Goal: Task Accomplishment & Management: Use online tool/utility

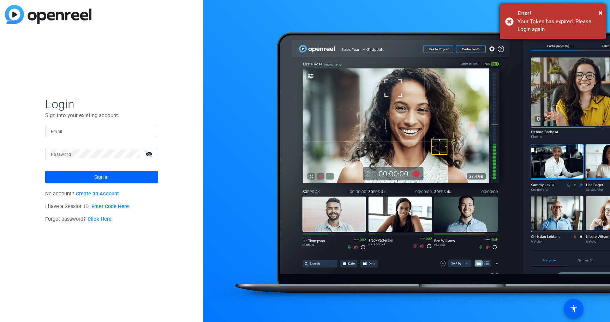
click at [603, 13] on div "× Error! Your Token has expired. Please Login again" at bounding box center [553, 21] width 106 height 35
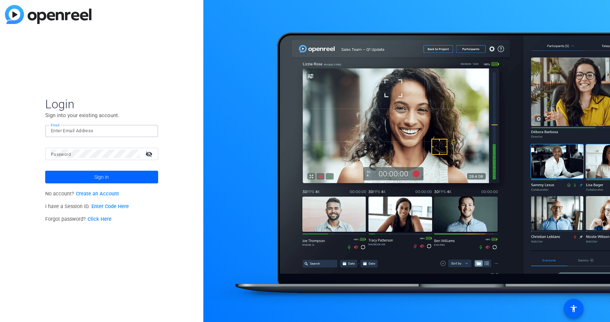
click at [71, 132] on input "Email" at bounding box center [102, 131] width 102 height 8
type input "satakshi.nath@servicenow.com"
click at [88, 173] on span at bounding box center [101, 177] width 113 height 17
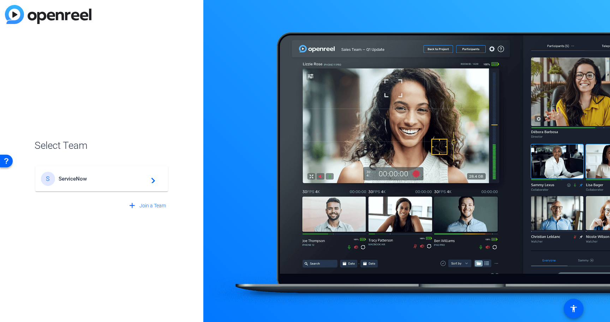
click at [143, 178] on span "ServiceNow" at bounding box center [103, 179] width 88 height 6
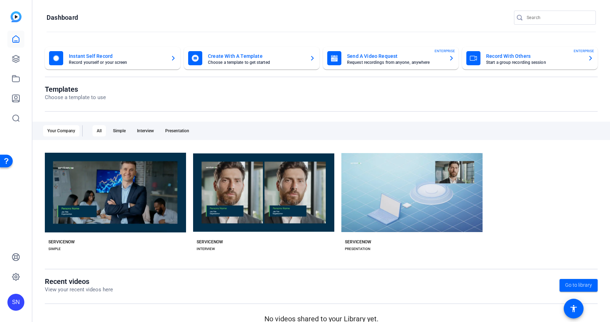
click at [519, 57] on mat-card-title "Record With Others" at bounding box center [534, 56] width 96 height 8
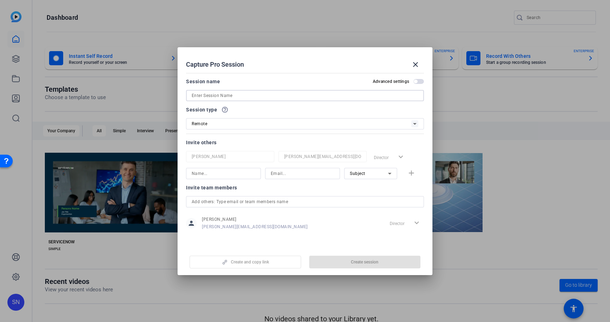
click at [254, 96] on input at bounding box center [305, 95] width 227 height 8
type input "APAC Game Changers"
click at [244, 174] on input at bounding box center [224, 174] width 64 height 8
type input "Ranjan Raman"
click at [293, 177] on input at bounding box center [303, 174] width 64 height 8
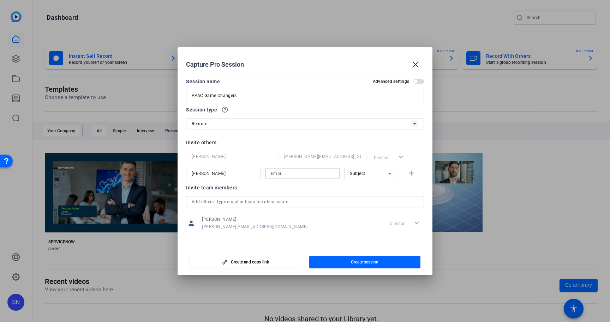
paste input "ranjan.raman@servicenow.com"
type input "ranjan.raman@servicenow.com"
click at [362, 174] on span "Subject" at bounding box center [358, 173] width 16 height 5
click at [315, 190] on div at bounding box center [305, 161] width 610 height 322
click at [411, 174] on mat-icon "add" at bounding box center [411, 173] width 9 height 9
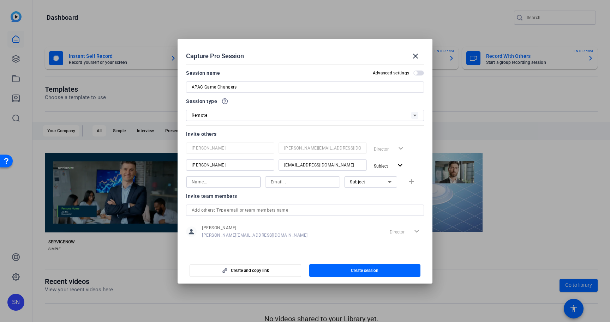
click at [231, 181] on input at bounding box center [224, 182] width 64 height 8
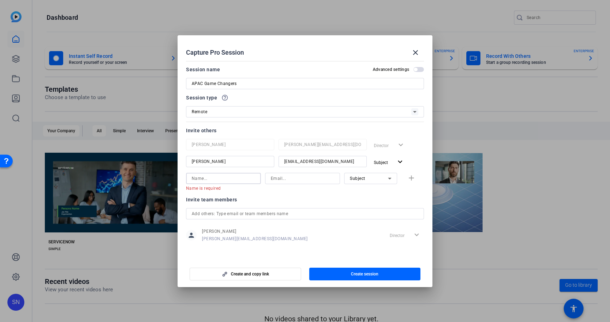
click at [278, 180] on input at bounding box center [303, 178] width 64 height 8
paste input "michelle.goh1@servicenow.com"
type input "michelle.goh1@servicenow.com"
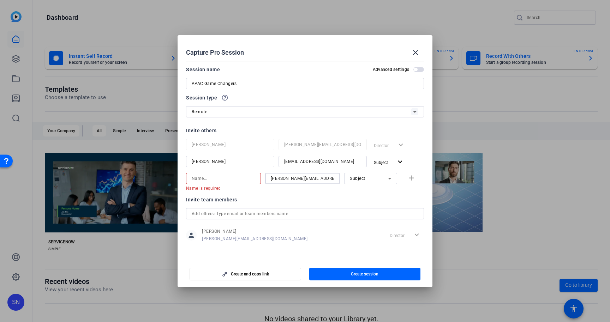
click at [202, 176] on input at bounding box center [224, 178] width 64 height 8
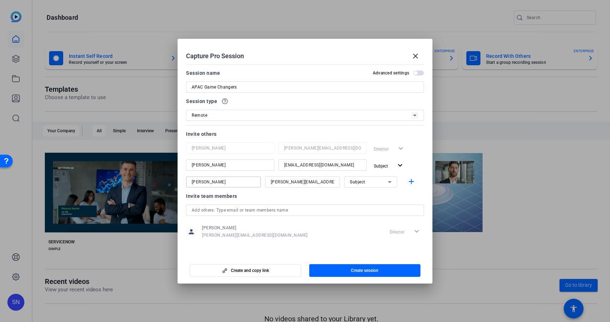
type input "Michelle Goh"
click at [415, 182] on mat-icon "add" at bounding box center [411, 182] width 9 height 9
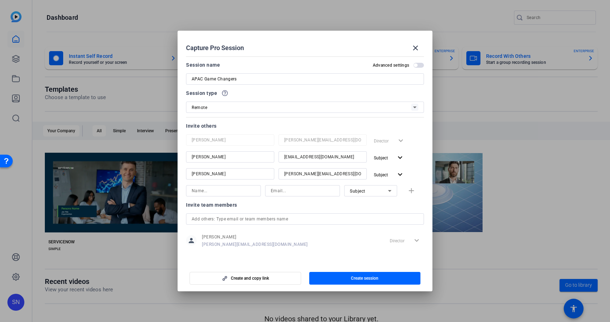
click at [286, 192] on input at bounding box center [303, 191] width 64 height 8
paste input "arun.ragothaman@servicenow.com"
type input "arun.ragothaman@servicenow.com"
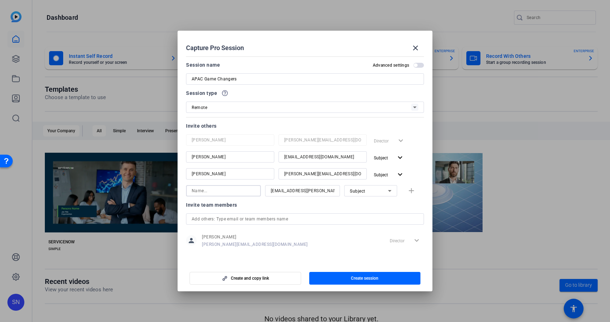
click at [206, 191] on input at bounding box center [224, 191] width 64 height 8
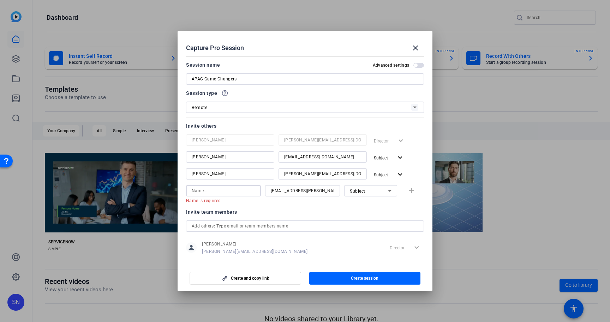
paste input "Arun Ragothaman"
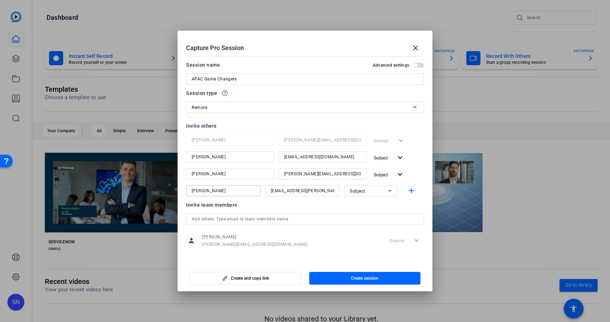
type input "Arun Ragothaman"
click at [371, 208] on div "Invite team members" at bounding box center [305, 205] width 238 height 8
click at [411, 190] on mat-icon "add" at bounding box center [411, 191] width 9 height 9
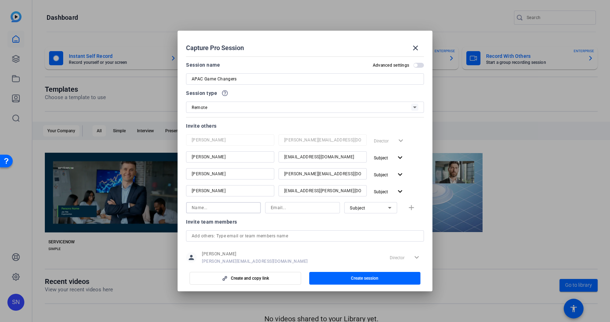
click at [210, 208] on input at bounding box center [224, 208] width 64 height 8
paste input "Brij Trivedi"
type input "Brij Trivedi"
click at [276, 213] on div at bounding box center [303, 207] width 64 height 11
click at [278, 208] on input at bounding box center [303, 208] width 64 height 8
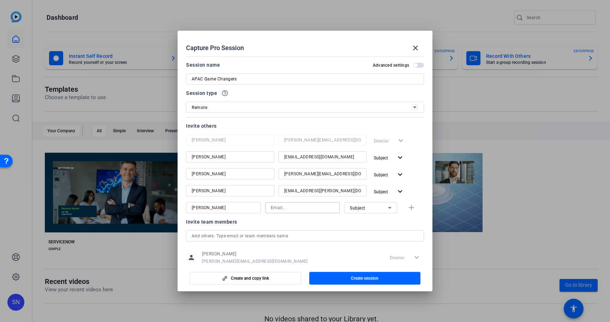
paste input "brij.trivedi@servicenow.com"
type input "brij.trivedi@servicenow.com"
click at [276, 221] on div at bounding box center [302, 218] width 75 height 8
click at [342, 278] on span "button" at bounding box center [365, 278] width 112 height 17
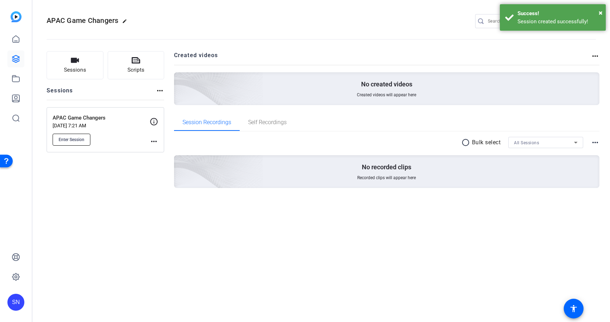
click at [73, 143] on button "Enter Session" at bounding box center [72, 140] width 38 height 12
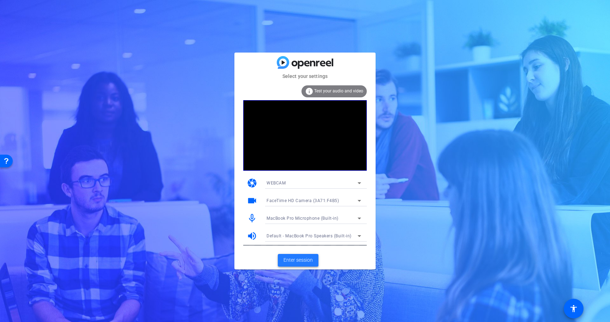
click at [301, 262] on span "Enter session" at bounding box center [298, 260] width 29 height 7
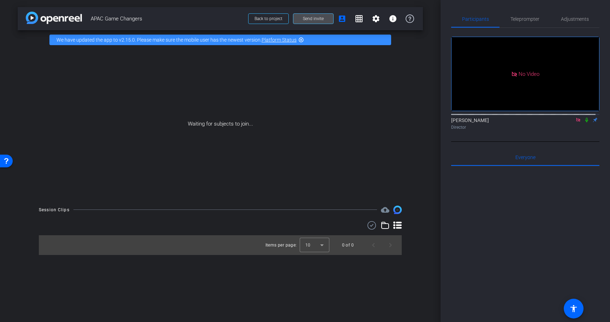
click at [327, 23] on span at bounding box center [313, 18] width 40 height 17
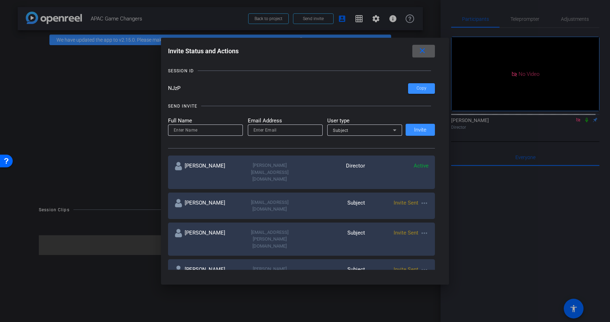
scroll to position [37, 0]
click at [423, 198] on mat-icon "more_horiz" at bounding box center [424, 202] width 8 height 8
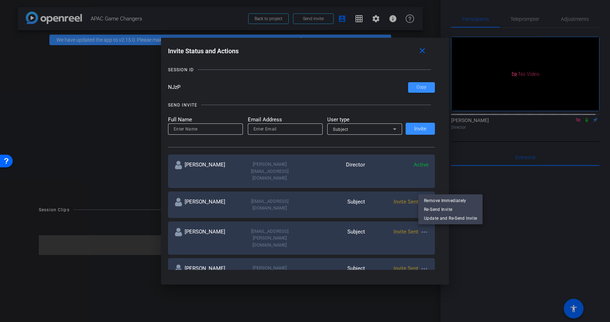
click at [306, 93] on div at bounding box center [305, 161] width 610 height 322
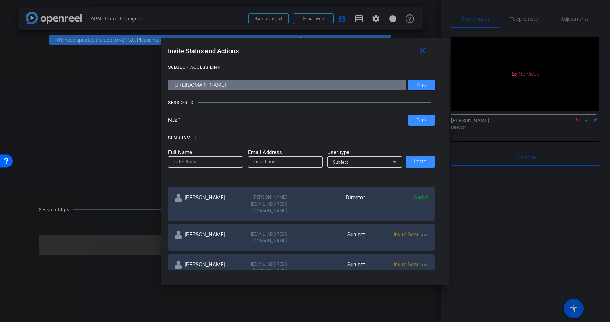
scroll to position [0, 0]
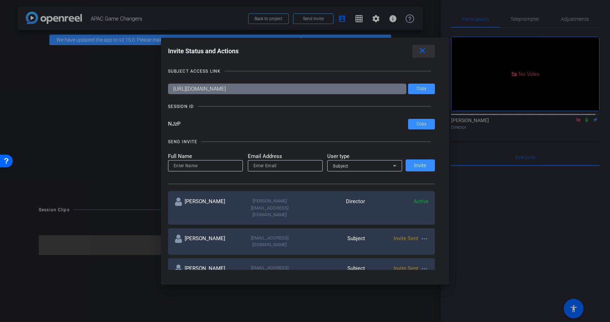
click at [422, 48] on mat-icon "close" at bounding box center [422, 51] width 9 height 9
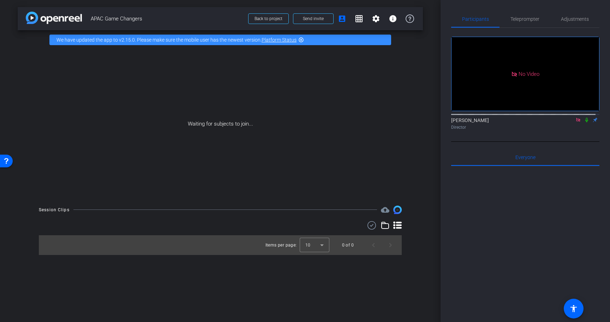
click at [576, 122] on icon at bounding box center [578, 120] width 4 height 4
click at [576, 123] on icon at bounding box center [579, 120] width 6 height 5
click at [568, 123] on icon at bounding box center [570, 120] width 6 height 5
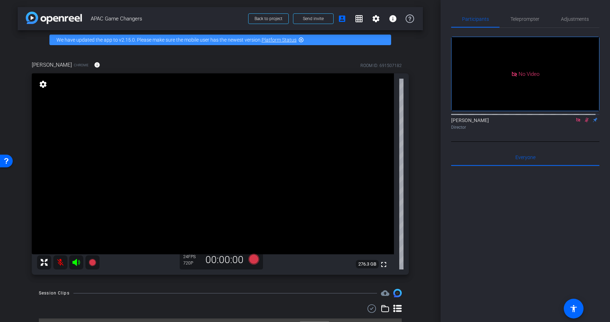
click at [584, 123] on icon at bounding box center [587, 120] width 6 height 5
click at [576, 123] on icon at bounding box center [579, 120] width 6 height 5
click at [567, 123] on icon at bounding box center [570, 120] width 6 height 5
click at [536, 131] on div "Director" at bounding box center [525, 127] width 148 height 6
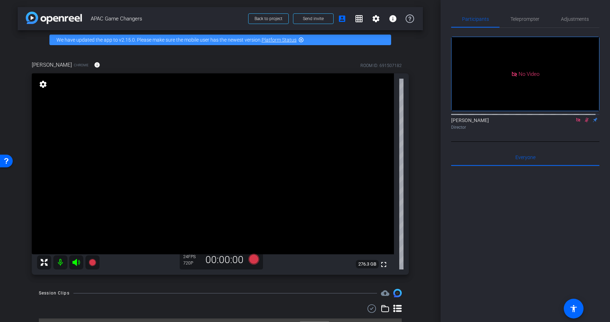
click at [535, 141] on div "No Video Satakshi Nath Director" at bounding box center [525, 85] width 148 height 114
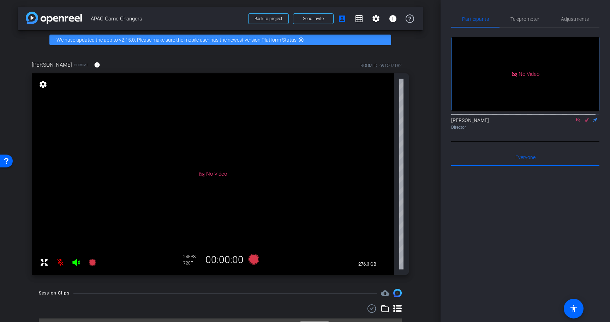
click at [585, 123] on icon at bounding box center [587, 120] width 4 height 5
click at [585, 123] on icon at bounding box center [586, 120] width 3 height 5
click at [309, 20] on span "Send invite" at bounding box center [313, 19] width 21 height 6
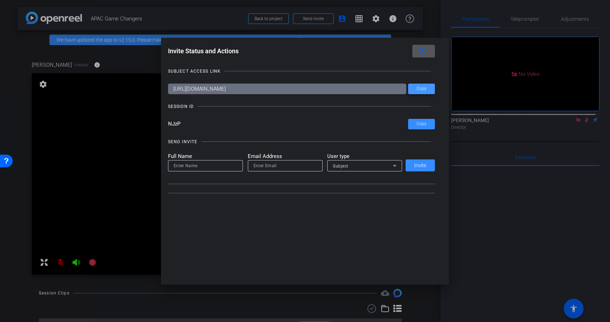
click at [427, 90] on span at bounding box center [421, 89] width 27 height 17
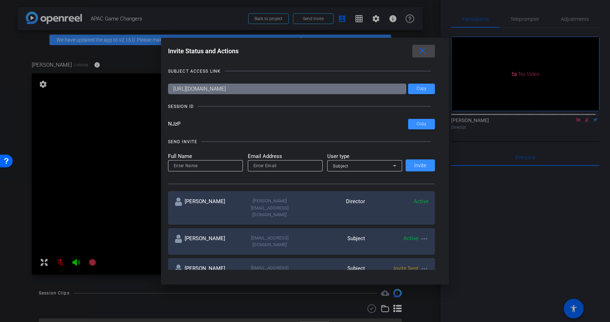
click at [424, 52] on mat-icon "close" at bounding box center [422, 51] width 9 height 9
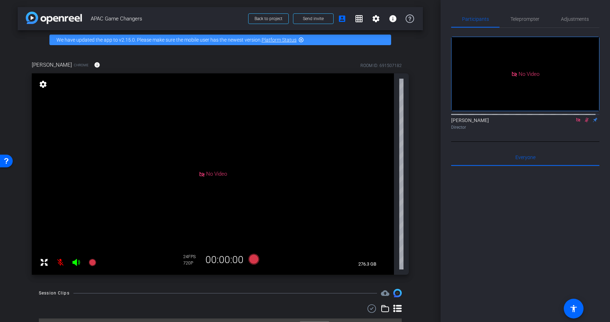
click at [576, 122] on icon at bounding box center [578, 120] width 4 height 4
click at [508, 226] on div at bounding box center [525, 253] width 148 height 175
click at [355, 21] on mat-icon "grid_on" at bounding box center [359, 18] width 8 height 8
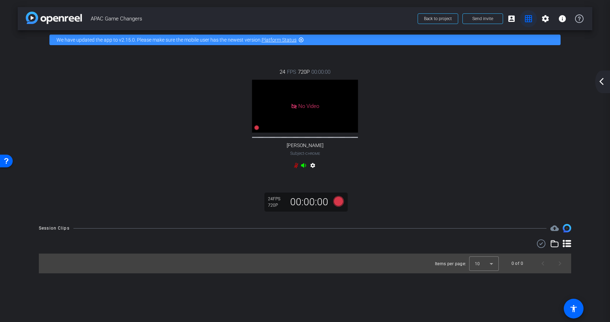
click at [522, 19] on span at bounding box center [528, 18] width 17 height 17
click at [531, 19] on mat-icon "grid_on" at bounding box center [528, 18] width 8 height 8
click at [530, 22] on mat-icon "grid_on" at bounding box center [528, 18] width 8 height 8
click at [515, 19] on mat-icon "account_box" at bounding box center [511, 18] width 8 height 8
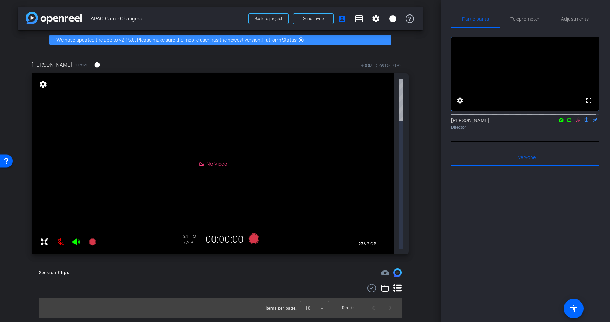
click at [328, 261] on div "arrow_back APAC Game Changers Back to project Send invite account_box grid_on s…" at bounding box center [220, 161] width 441 height 322
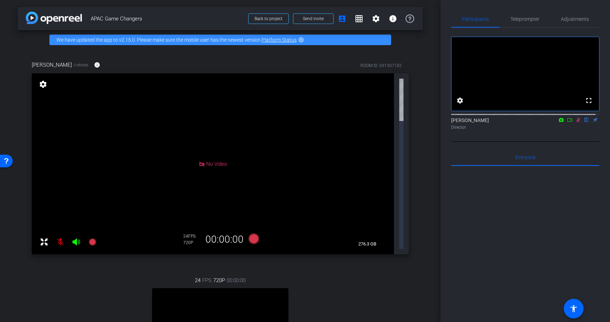
click at [576, 123] on icon at bounding box center [579, 120] width 6 height 5
click at [354, 23] on span at bounding box center [359, 18] width 17 height 17
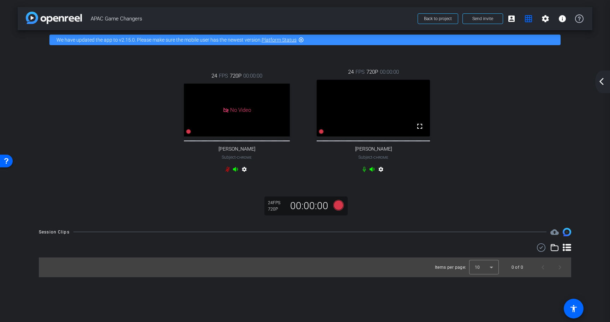
click at [106, 204] on div "24 FPS 720P 00:00:00 No Video Ranjan Raman Subject - Chrome settings 24 FPS 720…" at bounding box center [305, 135] width 575 height 172
click at [554, 129] on div "24 FPS 720P 00:00:00 No Video Ranjan Raman Subject - Chrome settings 24 FPS 720…" at bounding box center [305, 122] width 547 height 130
click at [606, 81] on mat-icon "arrow_back_ios_new" at bounding box center [602, 81] width 8 height 8
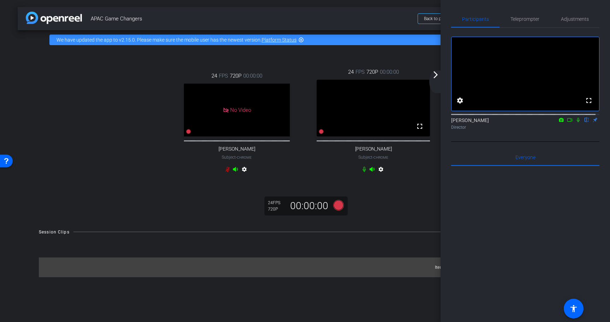
click at [356, 18] on span "APAC Game Changers" at bounding box center [252, 19] width 323 height 14
click at [77, 142] on div "24 FPS 720P 00:00:00 No Video Ranjan Raman Subject - Chrome settings 24 FPS 720…" at bounding box center [305, 122] width 547 height 130
click at [197, 221] on div "24 FPS 720P 00:00:00 No Video Ranjan Raman Subject - Chrome settings 24 FPS 720…" at bounding box center [305, 135] width 575 height 172
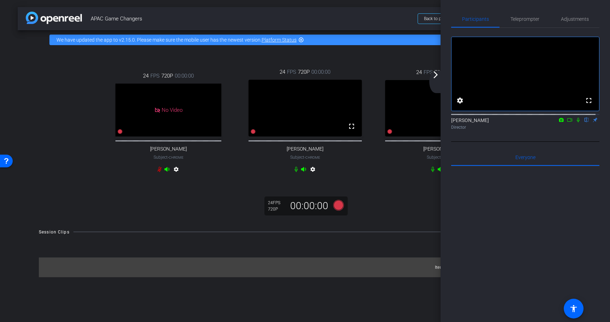
click at [166, 221] on div "24 FPS 720P 00:00:00 No Video Ranjan Raman Subject - Chrome settings 24 FPS 720…" at bounding box center [305, 135] width 575 height 172
click at [352, 6] on div "arrow_back APAC Game Changers Back to project Send invite account_box grid_on s…" at bounding box center [305, 161] width 610 height 322
click at [173, 213] on div "24 FPS 720P 00:00:00 No Video Ranjan Raman Subject - Chrome settings 24 FPS 720…" at bounding box center [305, 135] width 575 height 172
click at [117, 218] on div "24 FPS 720P 00:00:00 fullscreen Ranjan Raman Subject - Chrome settings 24 FPS 7…" at bounding box center [305, 135] width 575 height 172
click at [404, 237] on div "Session Clips cloud_upload" at bounding box center [305, 232] width 533 height 8
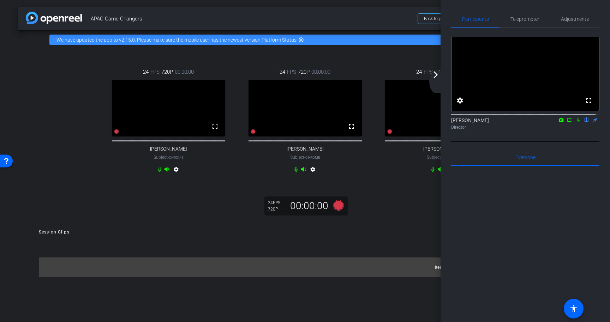
click at [116, 221] on div "24 FPS 720P 00:00:00 fullscreen Ranjan Raman Subject - Chrome settings 24 FPS 7…" at bounding box center [305, 135] width 575 height 172
click at [381, 17] on span "APAC Game Changers" at bounding box center [252, 19] width 323 height 14
click at [391, 221] on div "24 FPS 720P 00:00:00 fullscreen Ranjan Raman Subject - Chrome settings 24 FPS 7…" at bounding box center [305, 135] width 575 height 172
click at [390, 215] on div "24 FPS 720P 00:00:00 fullscreen Ranjan Raman Subject - Chrome settings 24 FPS 7…" at bounding box center [305, 135] width 575 height 172
click at [109, 231] on div "arrow_back APAC Game Changers Back to project Send invite account_box grid_on s…" at bounding box center [305, 161] width 610 height 322
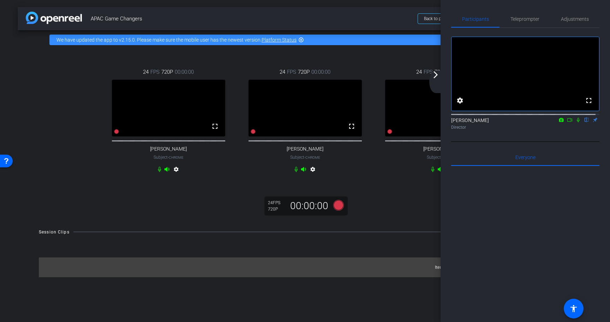
click at [545, 277] on div at bounding box center [525, 253] width 148 height 175
click at [386, 215] on div "24 FPS 720P 00:00:00 fullscreen Ranjan Raman Subject - Chrome settings 24 FPS 7…" at bounding box center [305, 135] width 575 height 172
click at [389, 212] on div "24 FPS 720P 00:00:00 fullscreen Ranjan Raman Subject - Chrome settings 24 FPS 7…" at bounding box center [305, 135] width 575 height 172
click at [307, 4] on div "arrow_back APAC Game Changers Back to project Send invite account_box grid_on s…" at bounding box center [305, 161] width 610 height 322
click at [51, 172] on div "24 FPS 720P 00:00:00 fullscreen Ranjan Raman Subject - Chrome settings 24 FPS 7…" at bounding box center [305, 122] width 547 height 130
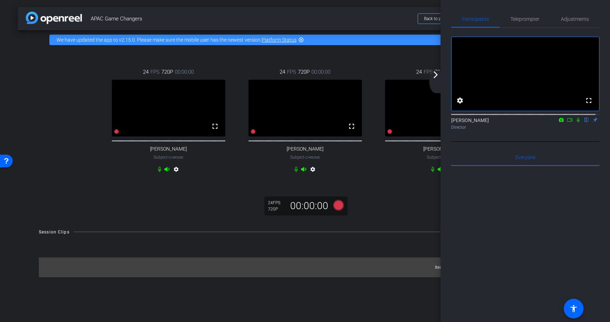
click at [353, 11] on div "arrow_back APAC Game Changers Back to project Send invite account_box grid_on s…" at bounding box center [305, 18] width 575 height 23
click at [319, 299] on div "arrow_back APAC Game Changers Back to project Send invite account_box grid_on s…" at bounding box center [305, 161] width 610 height 322
click at [268, 245] on div "Session Clips cloud_upload Items per page: 10 0 of 0" at bounding box center [305, 252] width 575 height 49
click at [145, 216] on div "24 FPS 720P 00:00:00 fullscreen Ranjan Raman Subject - Chrome settings 24 FPS 7…" at bounding box center [305, 135] width 575 height 172
click at [435, 78] on mat-icon "arrow_forward_ios" at bounding box center [436, 75] width 8 height 8
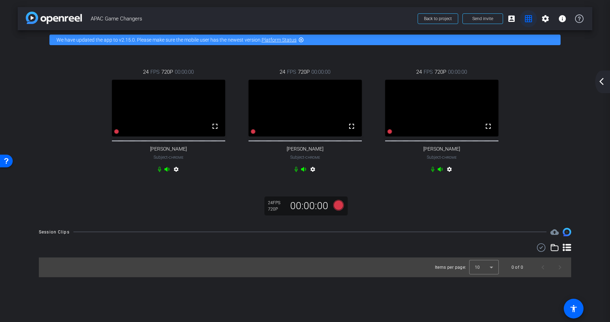
click at [529, 24] on span at bounding box center [528, 18] width 17 height 17
click at [515, 20] on mat-icon "account_box" at bounding box center [511, 18] width 8 height 8
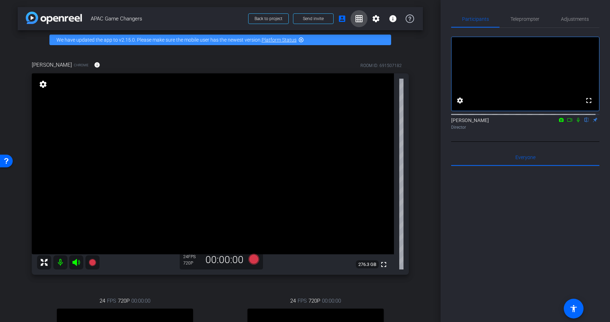
click at [355, 17] on mat-icon "grid_on" at bounding box center [359, 18] width 8 height 8
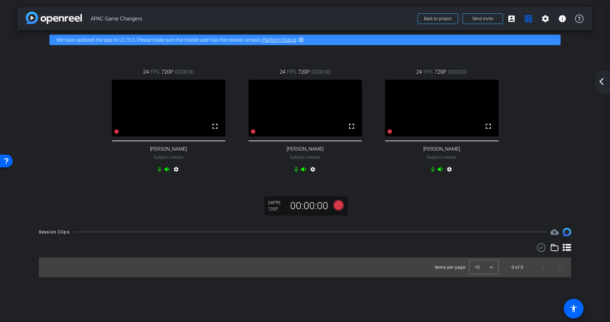
click at [543, 114] on div "24 FPS 720P 00:00:00 fullscreen Ranjan Raman Subject - Chrome settings 24 FPS 7…" at bounding box center [305, 122] width 547 height 130
click at [515, 20] on mat-icon "account_box" at bounding box center [511, 18] width 8 height 8
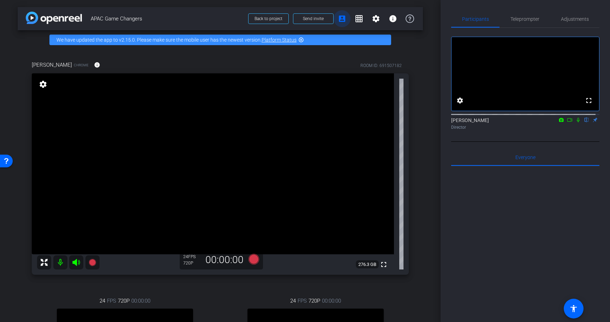
click at [339, 24] on span at bounding box center [342, 18] width 17 height 17
click at [353, 23] on span at bounding box center [359, 18] width 17 height 17
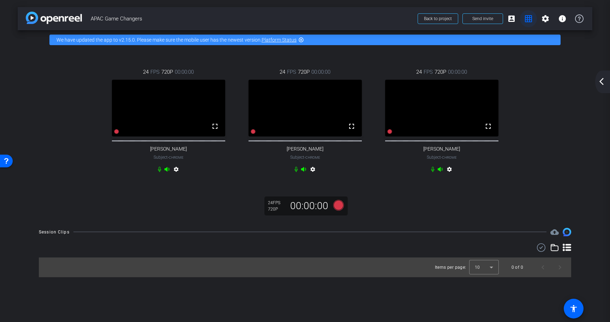
click at [353, 23] on span "APAC Game Changers" at bounding box center [252, 19] width 323 height 14
click at [573, 132] on div "24 FPS 720P 00:00:00 fullscreen Ranjan Raman Subject - Chrome settings 24 FPS 7…" at bounding box center [305, 122] width 547 height 130
click at [570, 114] on div "24 FPS 720P 00:00:00 fullscreen Ranjan Raman Subject - Chrome settings 24 FPS 7…" at bounding box center [305, 122] width 547 height 130
click at [66, 194] on div "24 FPS 720P 00:00:00 fullscreen Ranjan Raman Subject - Chrome settings 24 FPS 7…" at bounding box center [305, 135] width 575 height 172
click at [65, 152] on div "24 FPS 720P 00:00:00 fullscreen Ranjan Raman Subject - Chrome settings 24 FPS 7…" at bounding box center [305, 122] width 547 height 130
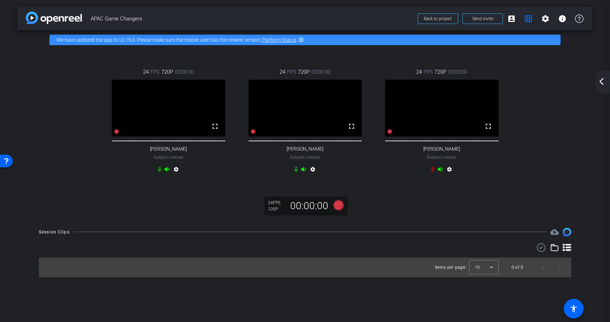
click at [555, 149] on div "24 FPS 720P 00:00:00 fullscreen Ranjan Raman Subject - Chrome settings 24 FPS 7…" at bounding box center [305, 122] width 547 height 130
click at [99, 221] on div "24 FPS 720P 00:00:00 fullscreen Ranjan Raman Subject - Chrome settings 24 FPS 7…" at bounding box center [305, 135] width 575 height 172
click at [338, 210] on icon at bounding box center [338, 205] width 11 height 11
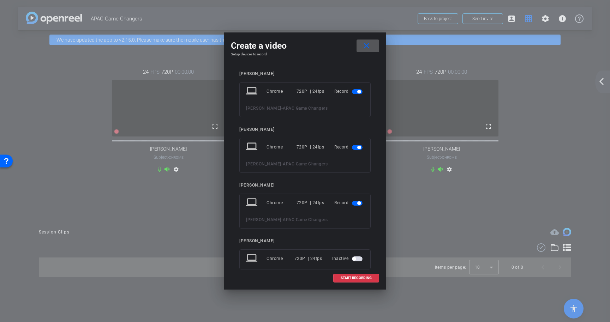
scroll to position [13, 0]
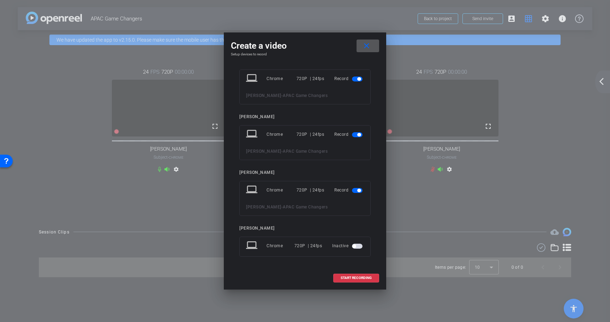
click at [373, 39] on span at bounding box center [368, 45] width 23 height 17
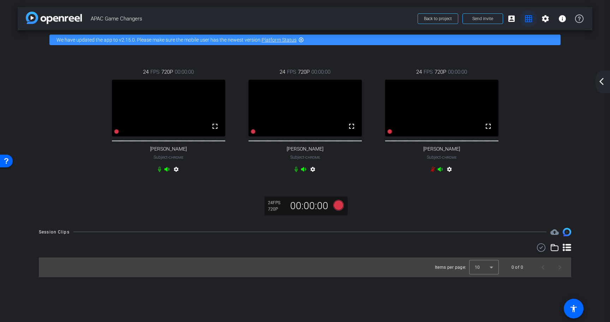
click at [530, 20] on mat-icon "grid_on" at bounding box center [528, 18] width 8 height 8
click at [512, 20] on mat-icon "account_box" at bounding box center [511, 18] width 8 height 8
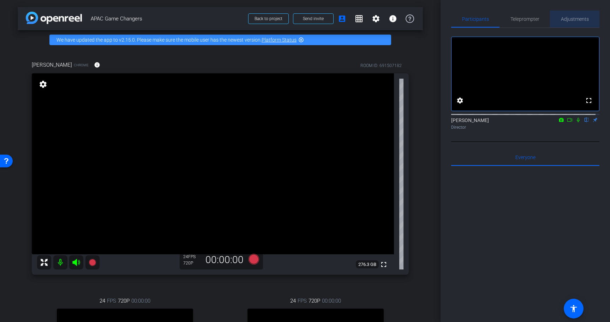
click at [572, 19] on span "Adjustments" at bounding box center [575, 19] width 28 height 5
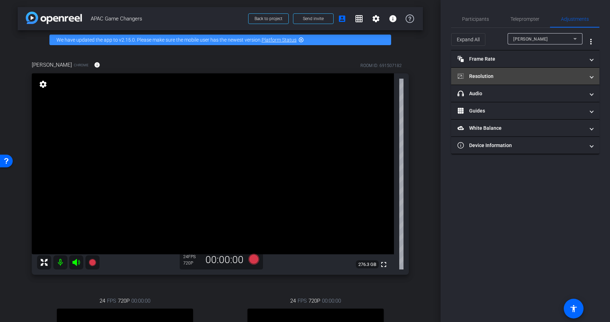
click at [486, 81] on mat-expansion-panel-header "Resolution" at bounding box center [525, 76] width 148 height 17
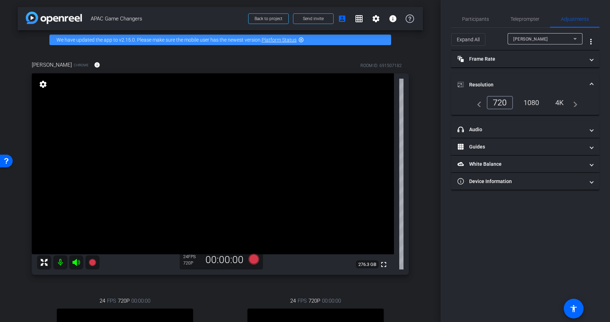
click at [536, 103] on div "1080" at bounding box center [531, 103] width 26 height 12
click at [540, 215] on div "Participants Teleprompter Adjustments settings Satakshi Nath flip Director Ever…" at bounding box center [526, 161] width 170 height 322
drag, startPoint x: 498, startPoint y: 129, endPoint x: 507, endPoint y: 167, distance: 39.2
click at [498, 129] on mat-panel-title "headphone icon Audio" at bounding box center [521, 129] width 127 height 7
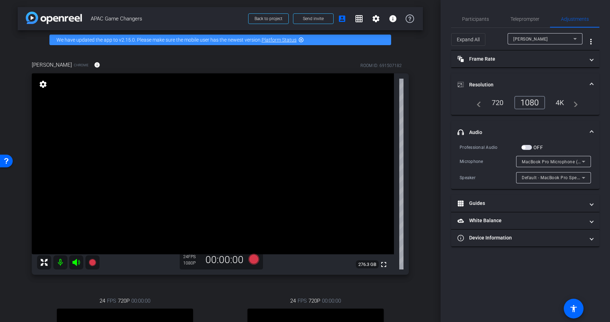
click at [505, 295] on div "Participants Teleprompter Adjustments settings Satakshi Nath flip Director Ever…" at bounding box center [526, 161] width 170 height 322
click at [473, 18] on span "Participants" at bounding box center [475, 19] width 27 height 5
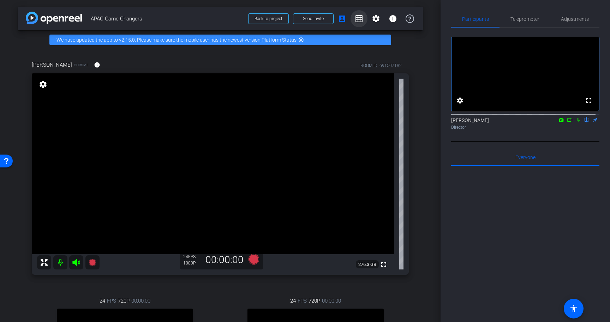
click at [357, 22] on mat-icon "grid_on" at bounding box center [359, 18] width 8 height 8
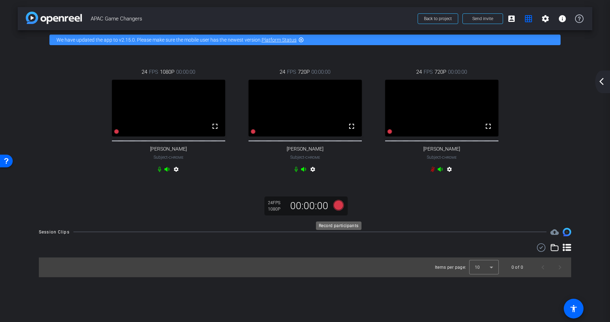
click at [338, 210] on icon at bounding box center [338, 205] width 11 height 11
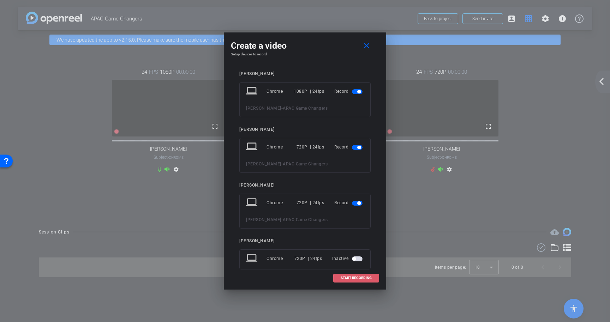
click at [370, 279] on span "START RECORDING" at bounding box center [356, 279] width 31 height 4
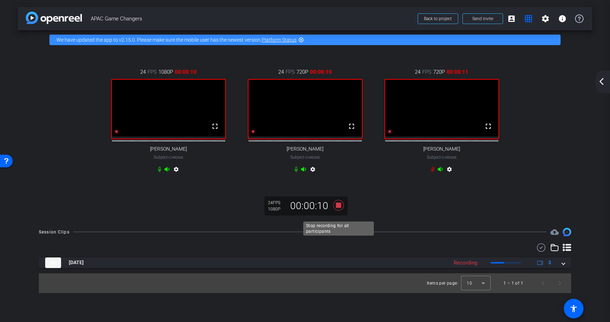
click at [341, 210] on icon at bounding box center [338, 205] width 17 height 13
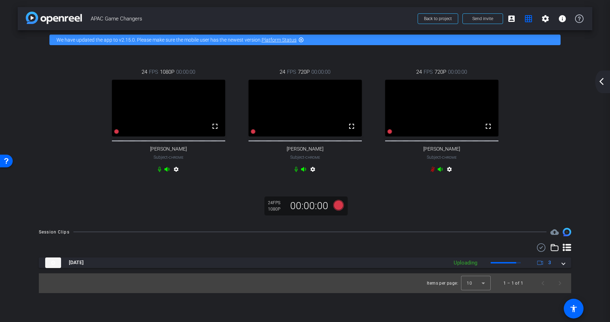
click at [406, 208] on div "24 FPS 1080P 00:00:00 fullscreen Ranjan Raman Subject - Chrome settings 24 FPS …" at bounding box center [305, 135] width 575 height 172
click at [512, 18] on mat-icon "account_box" at bounding box center [511, 18] width 8 height 8
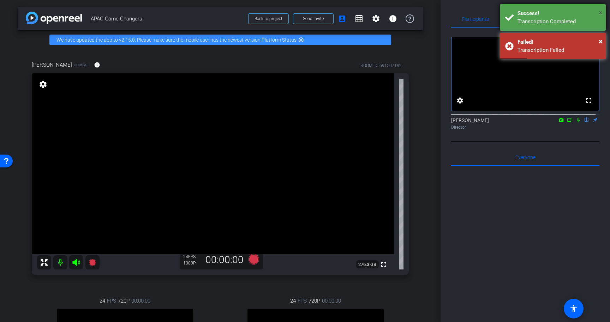
click at [600, 12] on span "×" at bounding box center [601, 12] width 4 height 8
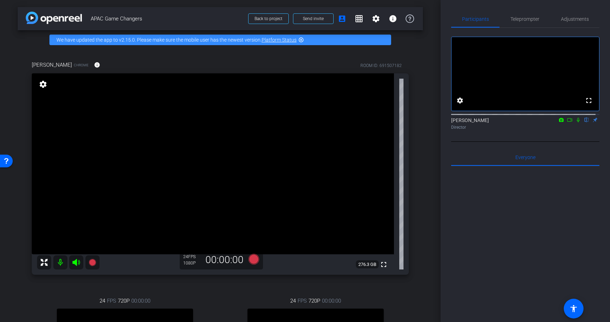
click at [567, 122] on icon at bounding box center [569, 120] width 5 height 4
click at [342, 19] on mat-icon "account_box" at bounding box center [342, 18] width 8 height 8
click at [355, 19] on mat-icon "grid_on" at bounding box center [359, 18] width 8 height 8
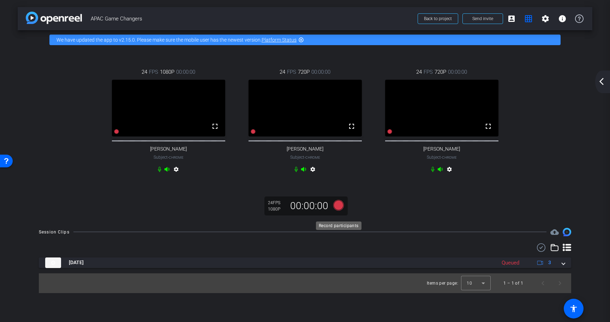
click at [338, 210] on icon at bounding box center [338, 205] width 11 height 11
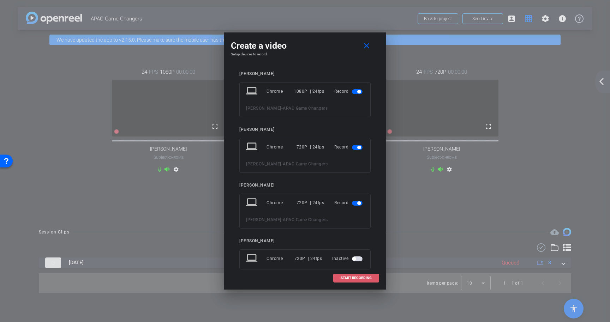
click at [365, 279] on span "START RECORDING" at bounding box center [356, 279] width 31 height 4
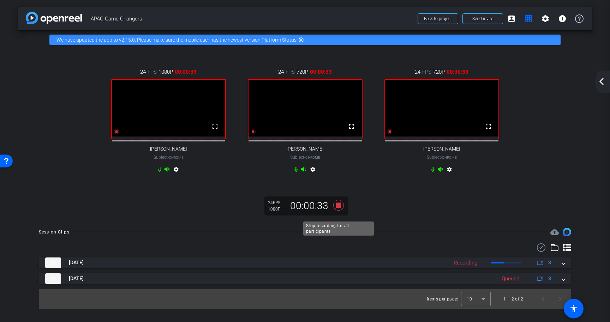
click at [339, 210] on icon at bounding box center [338, 205] width 11 height 11
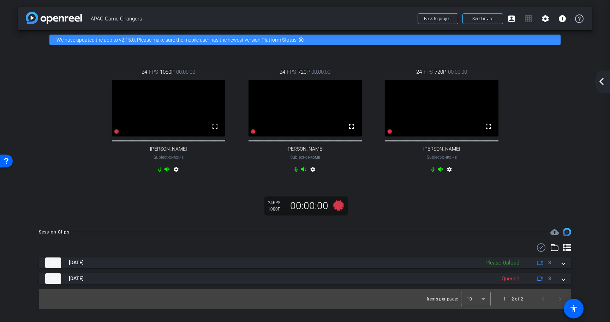
click at [418, 221] on div "24 FPS 1080P 00:00:00 fullscreen Ranjan Raman Subject - Chrome settings 24 FPS …" at bounding box center [305, 135] width 575 height 172
click at [512, 17] on mat-icon "account_box" at bounding box center [511, 18] width 8 height 8
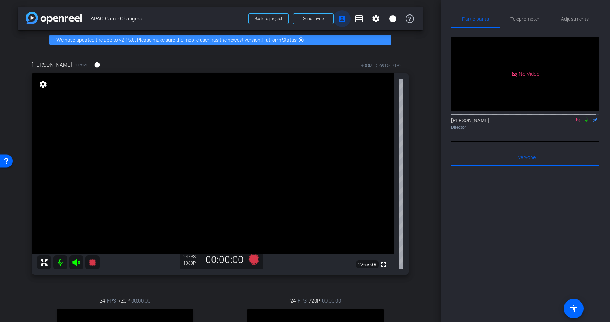
click at [342, 20] on mat-icon "account_box" at bounding box center [342, 18] width 8 height 8
click at [355, 21] on mat-icon "grid_on" at bounding box center [359, 18] width 8 height 8
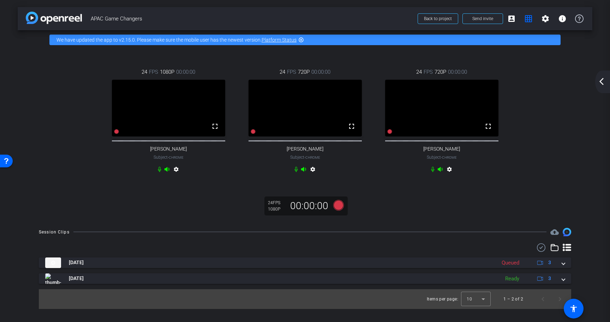
click at [540, 179] on div "24 FPS 1080P 00:00:00 fullscreen Ranjan Raman Subject - Chrome settings 24 FPS …" at bounding box center [305, 122] width 547 height 130
click at [506, 213] on div "24 FPS 1080P 00:00:00 fullscreen Ranjan Raman Subject - Chrome settings 24 FPS …" at bounding box center [305, 135] width 575 height 172
click at [338, 210] on icon at bounding box center [338, 205] width 11 height 11
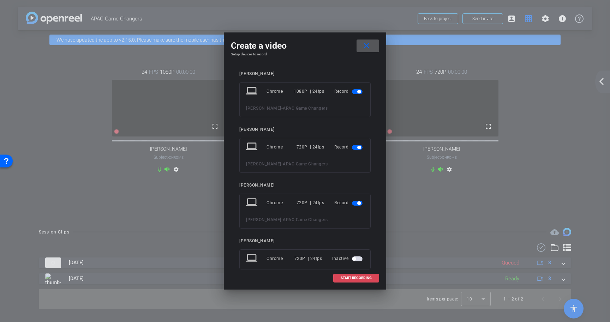
click at [367, 277] on span "START RECORDING" at bounding box center [356, 279] width 31 height 4
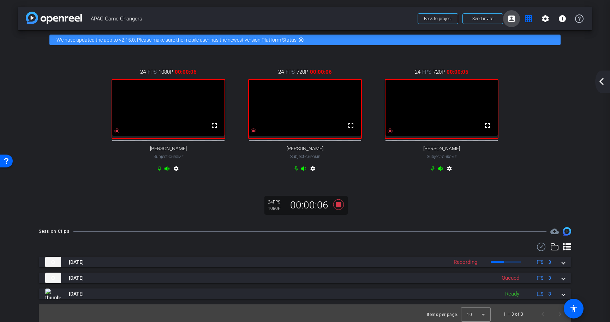
click at [512, 19] on span at bounding box center [511, 18] width 17 height 17
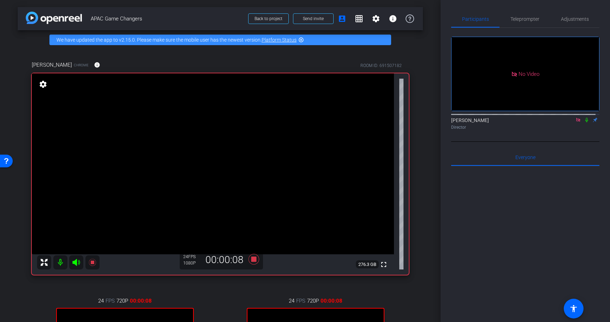
click at [585, 123] on icon at bounding box center [586, 120] width 3 height 5
click at [342, 16] on mat-icon "account_box" at bounding box center [342, 18] width 8 height 8
click at [358, 23] on span at bounding box center [359, 18] width 17 height 17
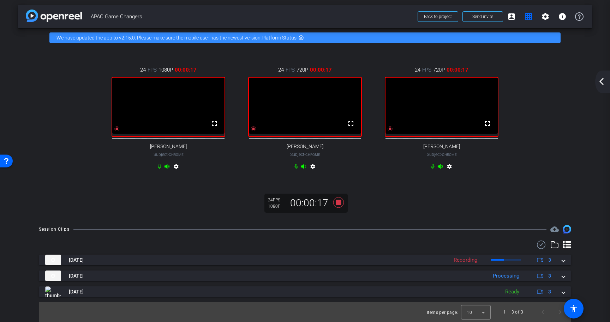
scroll to position [0, 0]
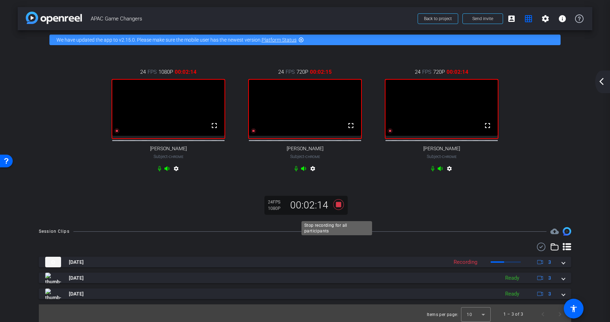
click at [336, 211] on icon at bounding box center [338, 204] width 17 height 13
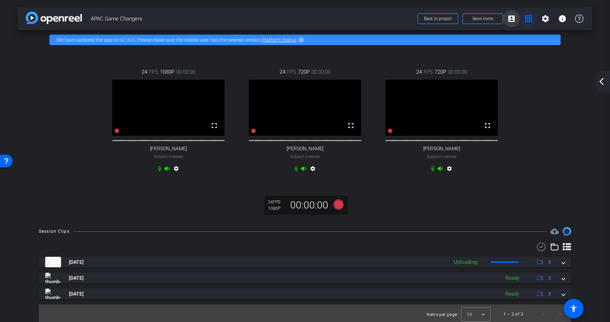
click at [503, 20] on button "account_box" at bounding box center [511, 18] width 17 height 17
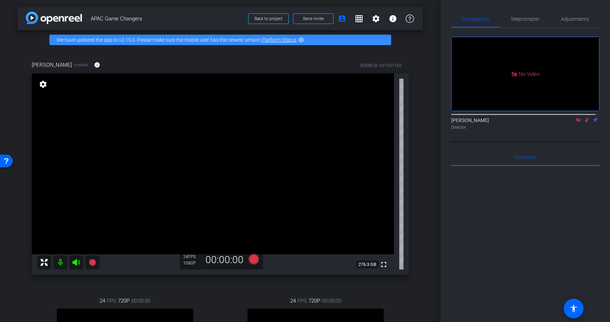
click at [584, 123] on icon at bounding box center [587, 120] width 6 height 5
click at [359, 20] on mat-icon "grid_on" at bounding box center [359, 18] width 8 height 8
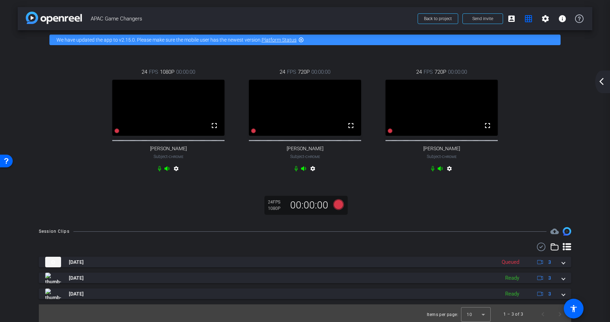
click at [554, 156] on div "24 FPS 1080P 00:00:00 fullscreen Ranjan Raman Subject - Chrome settings 24 FPS …" at bounding box center [305, 122] width 547 height 130
click at [336, 210] on icon at bounding box center [338, 205] width 11 height 11
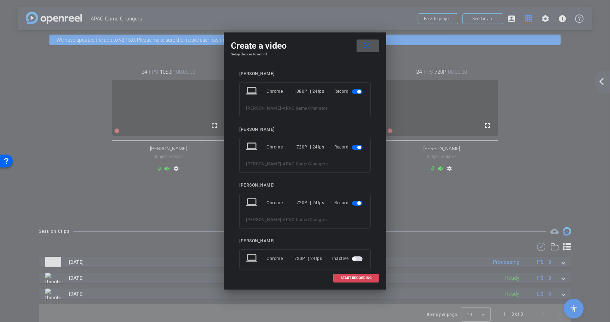
click at [347, 280] on span "START RECORDING" at bounding box center [356, 279] width 31 height 4
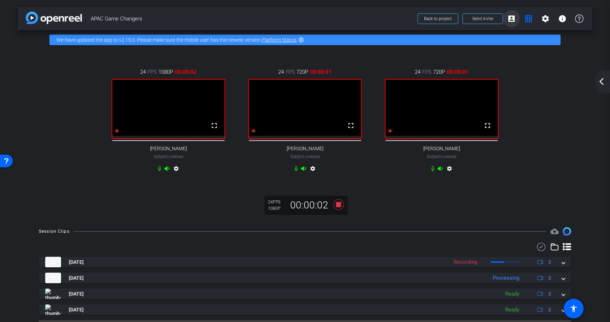
click at [507, 20] on mat-icon "account_box" at bounding box center [511, 18] width 8 height 8
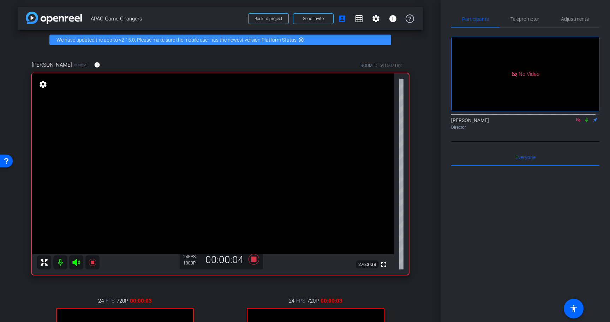
click at [585, 123] on icon at bounding box center [587, 120] width 6 height 5
click at [355, 21] on mat-icon "grid_on" at bounding box center [359, 18] width 8 height 8
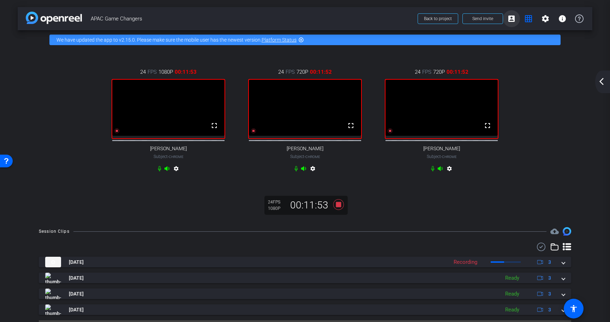
click at [509, 19] on mat-icon "account_box" at bounding box center [511, 18] width 8 height 8
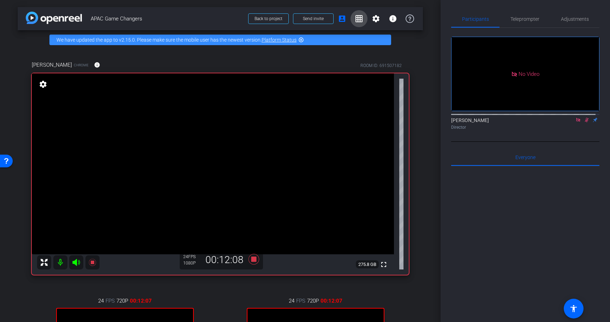
click at [355, 20] on mat-icon "grid_on" at bounding box center [359, 18] width 8 height 8
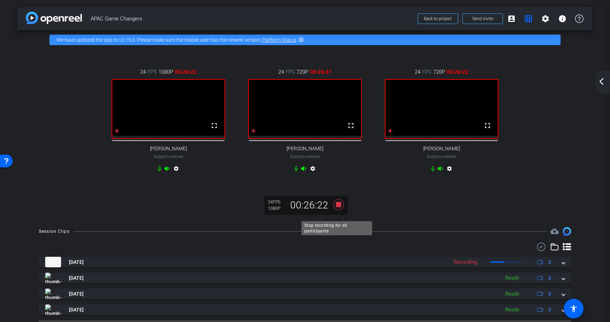
click at [338, 210] on icon at bounding box center [338, 205] width 11 height 11
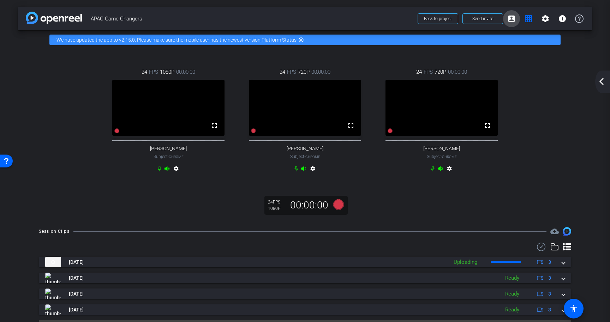
click at [510, 21] on mat-icon "account_box" at bounding box center [511, 18] width 8 height 8
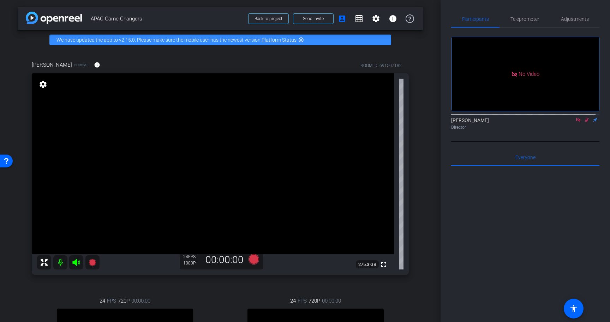
click at [584, 123] on icon at bounding box center [587, 120] width 6 height 5
click at [355, 22] on mat-icon "grid_on" at bounding box center [359, 18] width 8 height 8
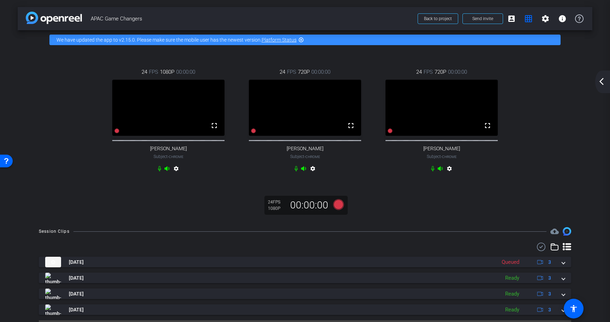
click at [526, 80] on div "24 FPS 1080P 00:00:00 fullscreen Ranjan Raman Subject - Chrome settings 24 FPS …" at bounding box center [305, 122] width 547 height 130
click at [416, 212] on div "24 FPS 1080P 00:00:00 fullscreen Ranjan Raman Subject - Chrome settings 24 FPS …" at bounding box center [305, 134] width 575 height 171
click at [141, 220] on div "24 FPS 1080P 00:00:00 fullscreen Ranjan Raman Subject - Chrome settings 24 FPS …" at bounding box center [305, 134] width 575 height 171
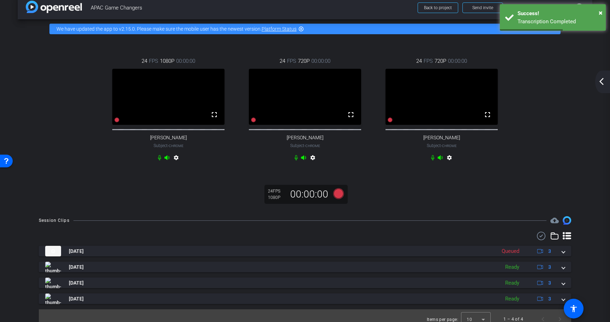
scroll to position [11, 0]
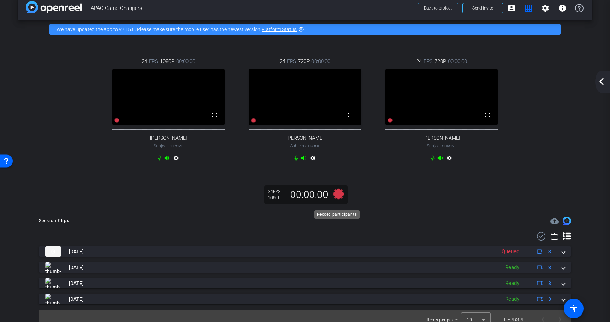
click at [340, 200] on icon at bounding box center [338, 194] width 11 height 11
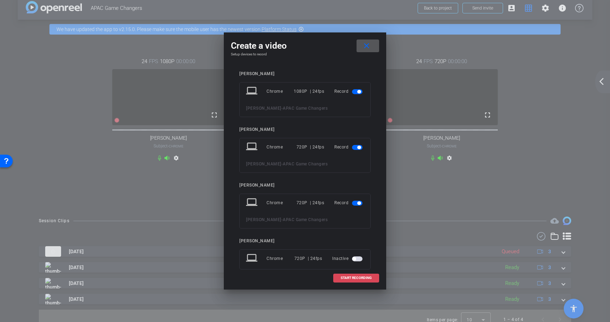
click at [365, 280] on span "START RECORDING" at bounding box center [356, 279] width 31 height 4
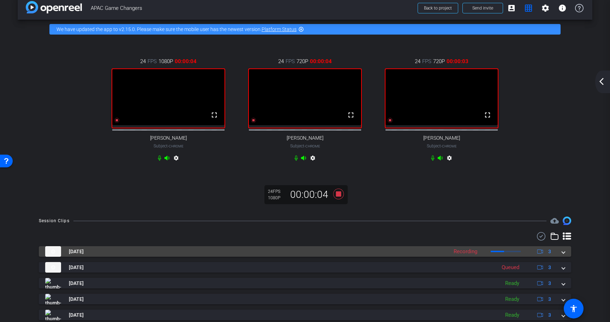
click at [562, 256] on span at bounding box center [563, 251] width 3 height 7
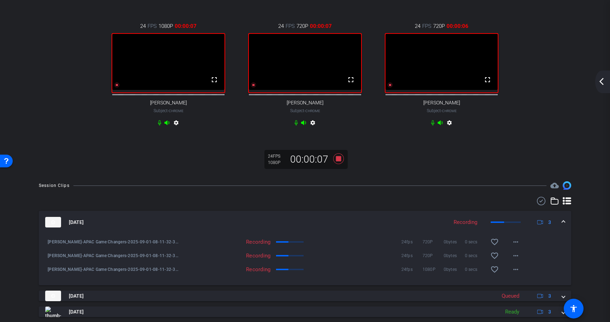
scroll to position [105, 0]
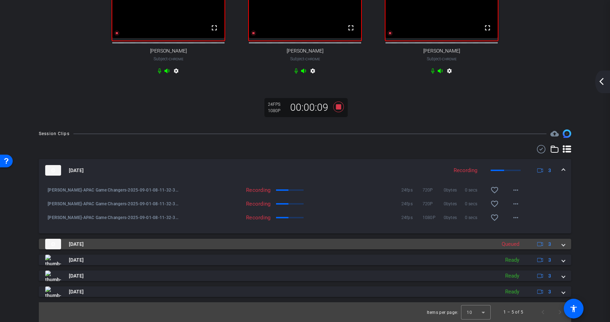
click at [562, 244] on mat-expansion-panel-header "Sep 1, 2025 Queued 3" at bounding box center [305, 244] width 533 height 11
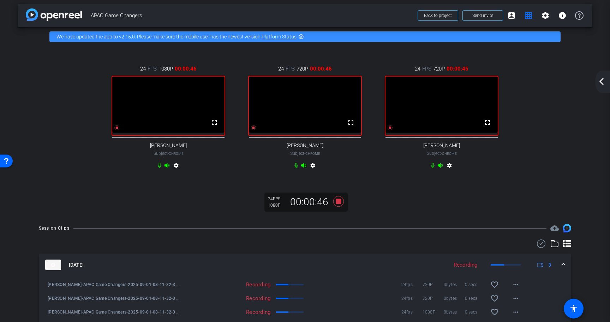
scroll to position [0, 0]
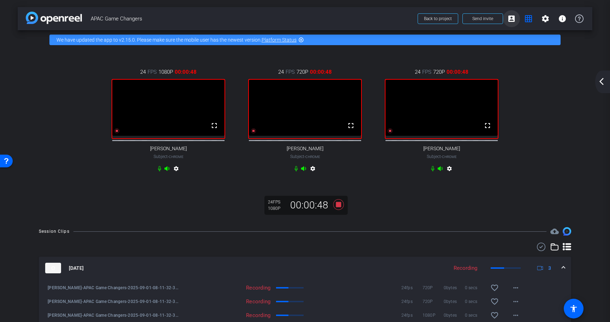
click at [512, 23] on span at bounding box center [511, 18] width 17 height 17
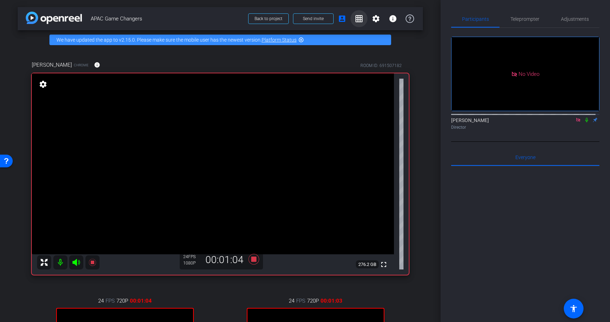
click at [357, 21] on mat-icon "grid_on" at bounding box center [359, 18] width 8 height 8
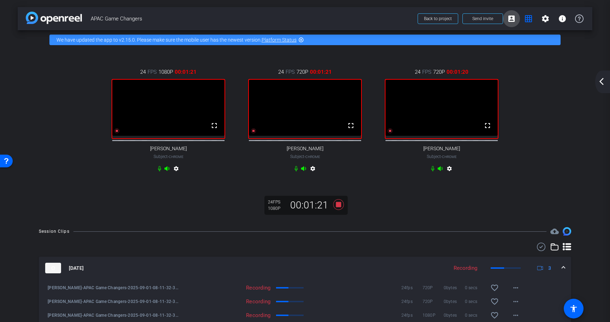
click at [511, 19] on mat-icon "account_box" at bounding box center [511, 18] width 8 height 8
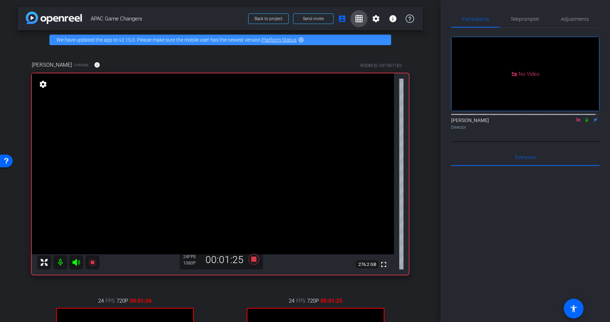
click at [356, 24] on span at bounding box center [359, 18] width 17 height 17
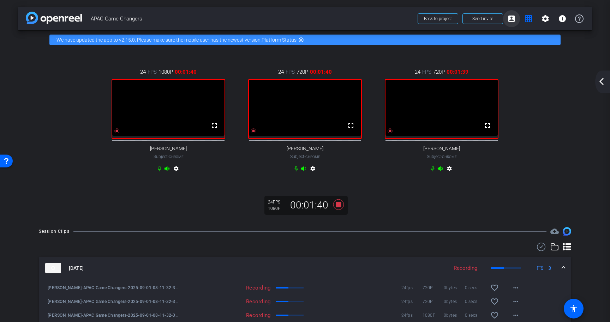
click at [509, 22] on mat-icon "account_box" at bounding box center [511, 18] width 8 height 8
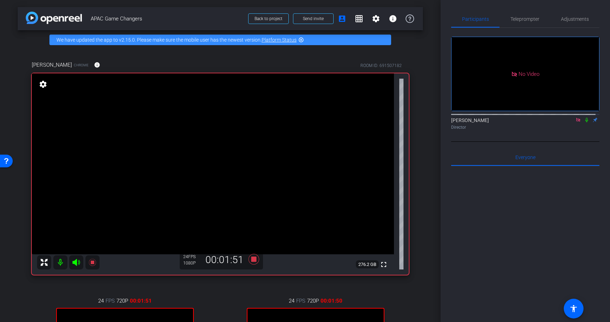
click at [584, 123] on icon at bounding box center [587, 120] width 6 height 5
click at [356, 19] on mat-icon "grid_on" at bounding box center [359, 18] width 8 height 8
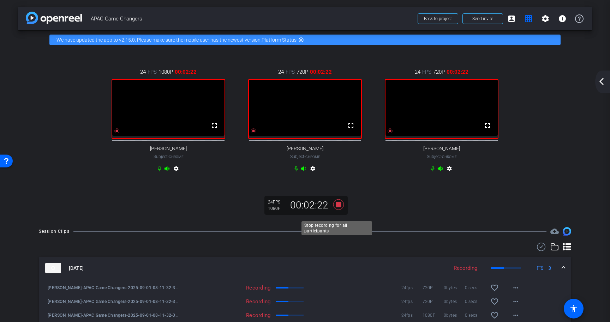
click at [339, 210] on icon at bounding box center [338, 204] width 17 height 13
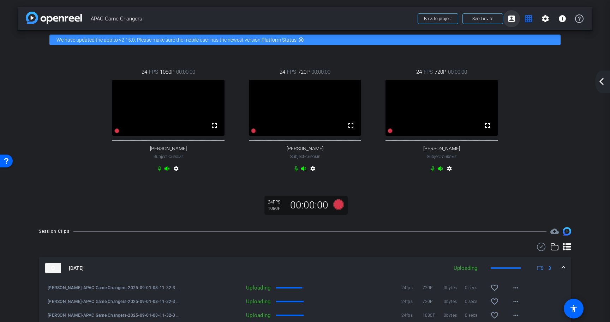
click at [506, 23] on span at bounding box center [511, 18] width 17 height 17
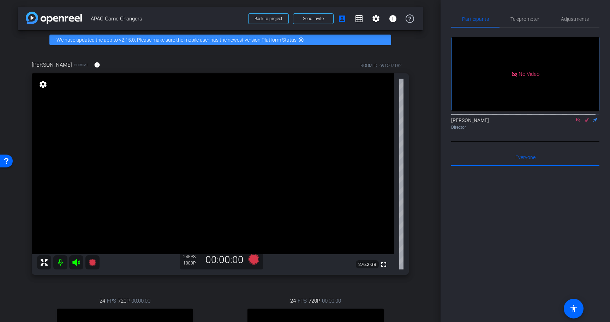
click at [524, 231] on div at bounding box center [525, 253] width 148 height 175
click at [584, 123] on icon at bounding box center [587, 120] width 6 height 5
click at [570, 245] on div at bounding box center [525, 253] width 148 height 175
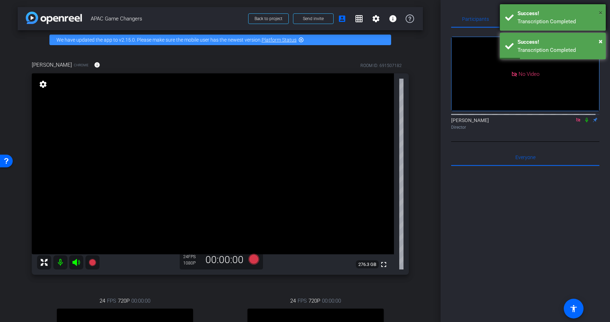
click at [601, 11] on span "×" at bounding box center [601, 12] width 4 height 8
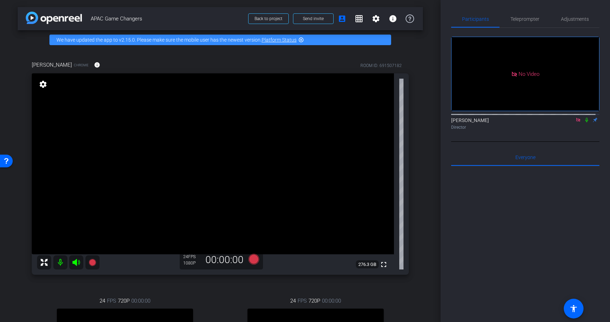
click at [493, 261] on div at bounding box center [525, 253] width 148 height 175
click at [355, 20] on mat-icon "grid_on" at bounding box center [359, 18] width 8 height 8
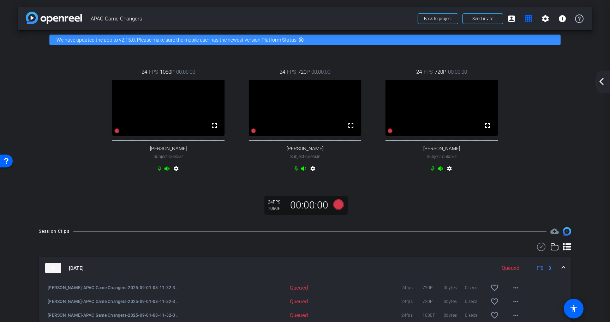
click at [519, 168] on div "24 FPS 1080P 00:00:00 fullscreen Ranjan Raman Subject - Chrome settings 24 FPS …" at bounding box center [305, 122] width 547 height 130
click at [337, 210] on icon at bounding box center [338, 205] width 11 height 11
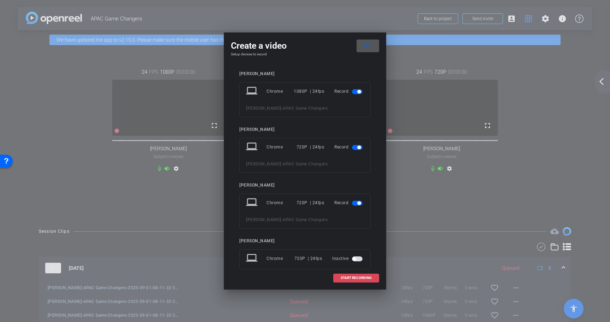
click at [374, 276] on span at bounding box center [356, 278] width 45 height 17
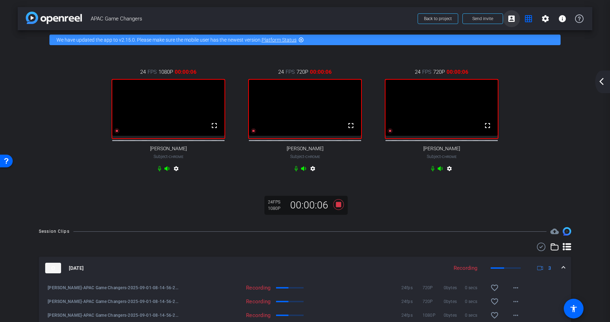
click at [510, 20] on mat-icon "account_box" at bounding box center [511, 18] width 8 height 8
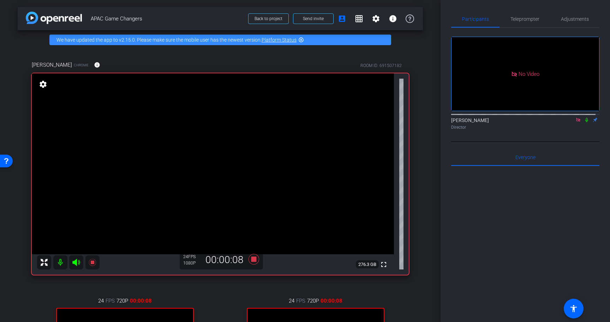
click at [584, 123] on icon at bounding box center [587, 120] width 6 height 5
click at [356, 23] on span at bounding box center [359, 18] width 17 height 17
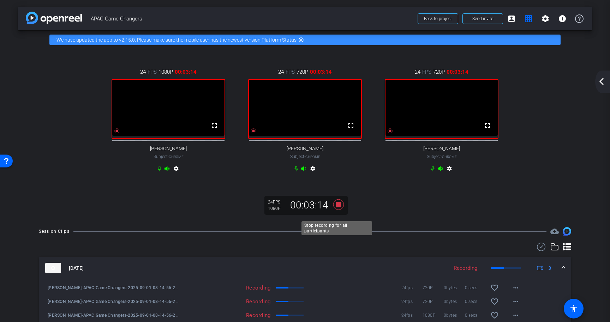
click at [340, 211] on icon at bounding box center [338, 204] width 17 height 13
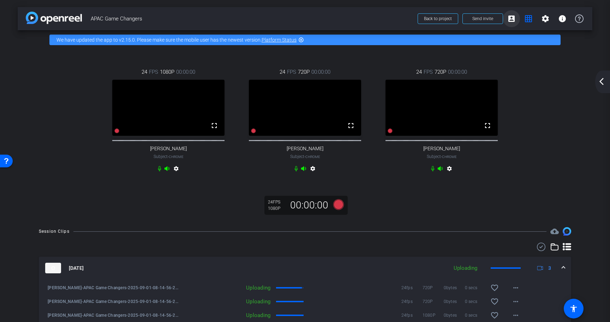
click at [507, 20] on mat-icon "account_box" at bounding box center [511, 18] width 8 height 8
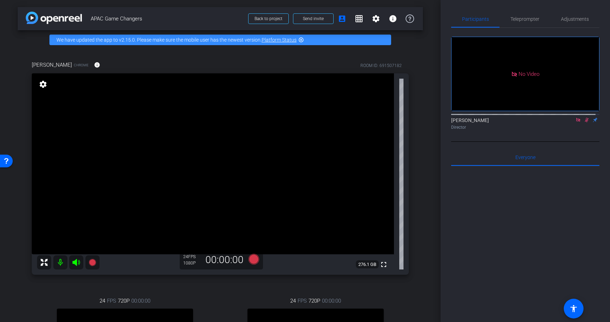
click at [584, 123] on icon at bounding box center [587, 120] width 6 height 5
click at [355, 19] on mat-icon "grid_on" at bounding box center [359, 18] width 8 height 8
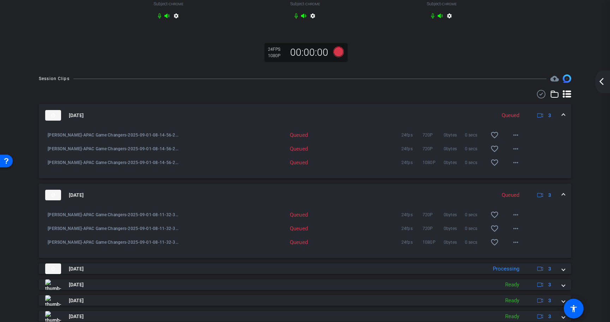
scroll to position [185, 0]
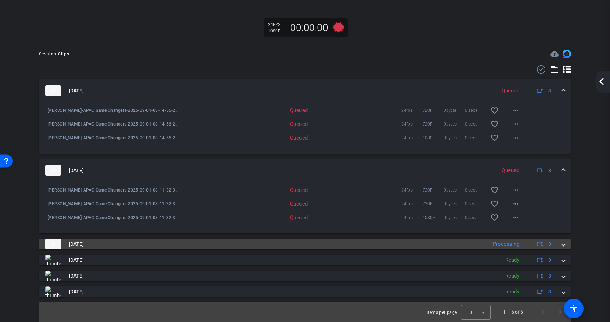
click at [562, 247] on span at bounding box center [563, 244] width 3 height 7
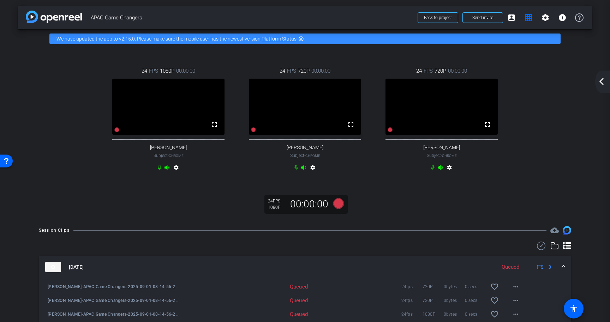
scroll to position [0, 0]
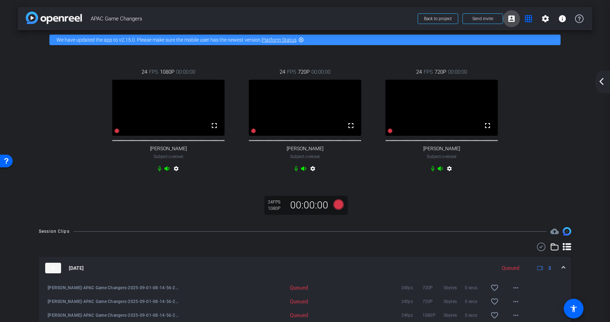
click at [510, 18] on mat-icon "account_box" at bounding box center [511, 18] width 8 height 8
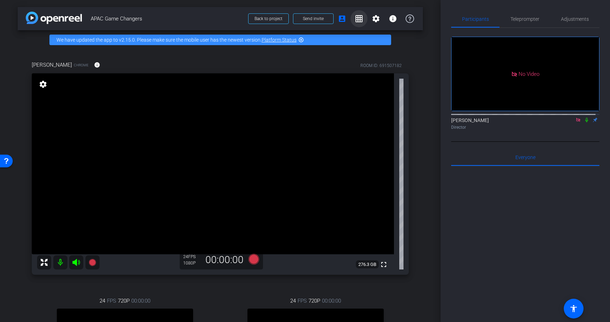
click at [353, 25] on span at bounding box center [359, 18] width 17 height 17
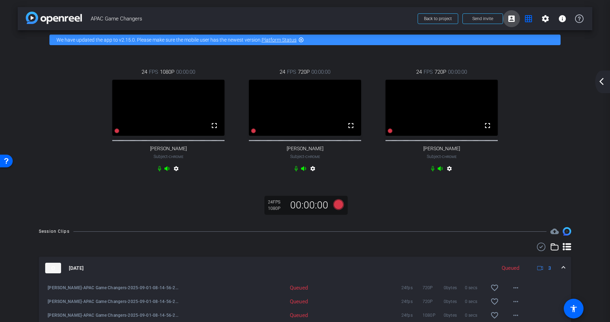
click at [511, 25] on span at bounding box center [511, 18] width 17 height 17
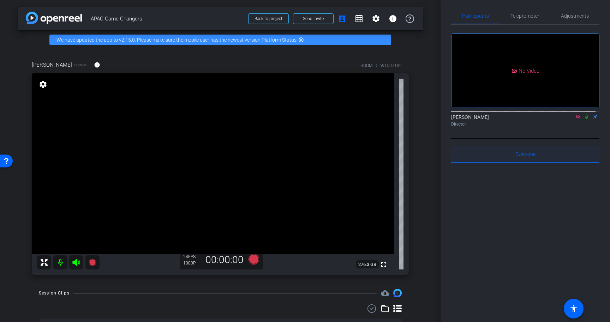
drag, startPoint x: 573, startPoint y: 126, endPoint x: 584, endPoint y: 165, distance: 40.6
click at [576, 119] on icon at bounding box center [579, 116] width 6 height 5
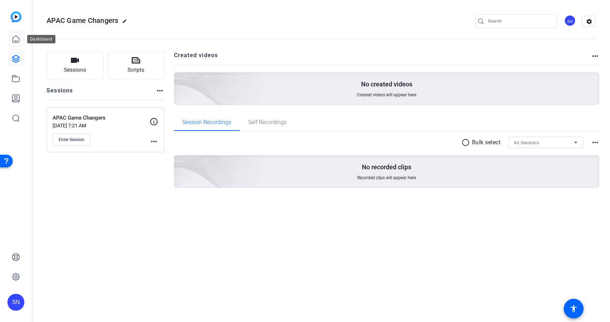
click at [11, 44] on link at bounding box center [15, 39] width 17 height 17
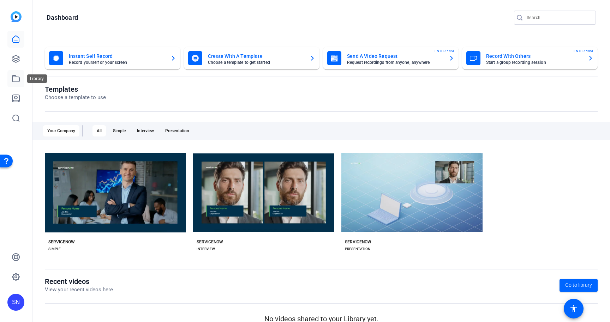
click at [13, 77] on icon at bounding box center [16, 79] width 8 height 8
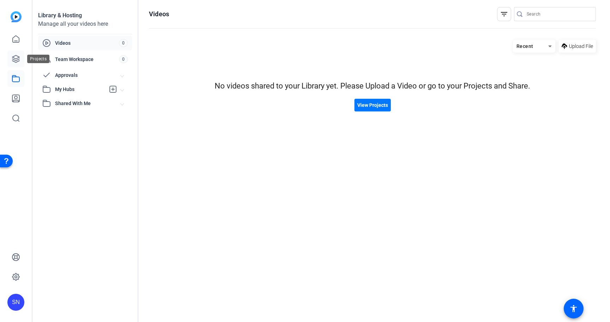
click at [15, 59] on icon at bounding box center [16, 59] width 8 height 8
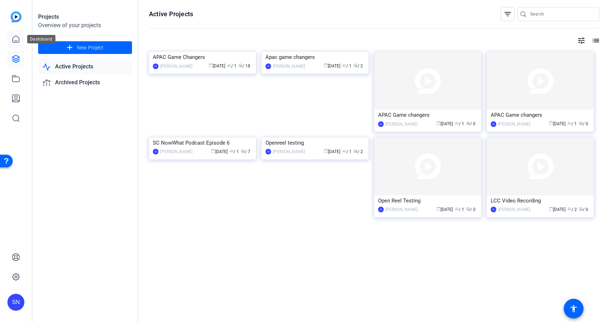
click at [18, 40] on icon at bounding box center [16, 39] width 8 height 8
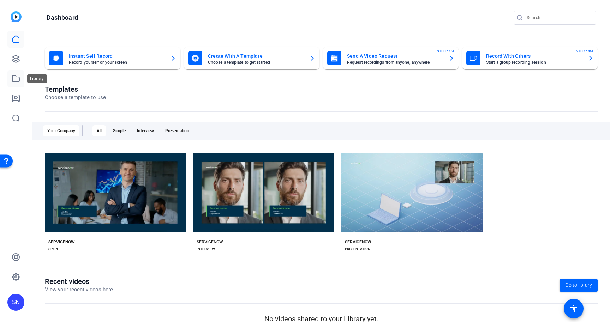
click at [16, 81] on icon at bounding box center [16, 79] width 8 height 8
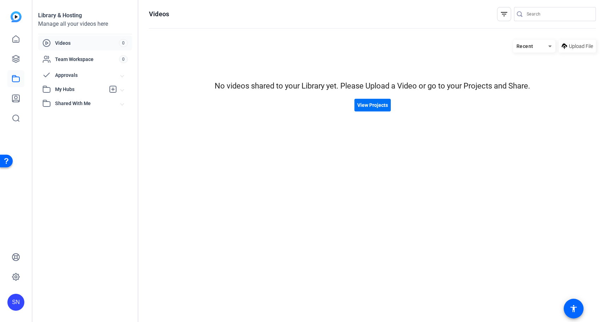
click at [381, 105] on span "View Projects" at bounding box center [372, 105] width 31 height 7
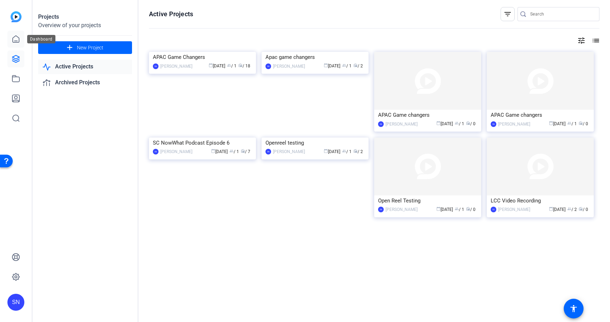
click at [11, 36] on link at bounding box center [15, 39] width 17 height 17
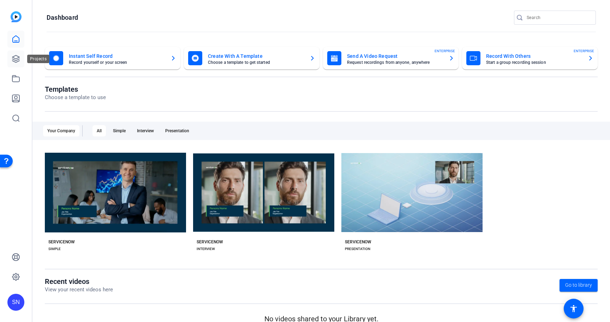
click at [16, 62] on icon at bounding box center [15, 58] width 7 height 7
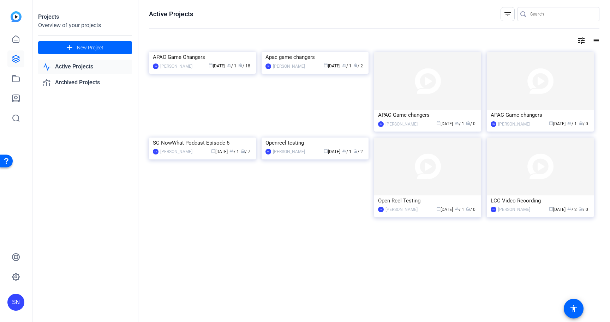
click at [96, 65] on link "Active Projects" at bounding box center [85, 67] width 94 height 14
click at [86, 86] on link "Archived Projects" at bounding box center [85, 83] width 94 height 14
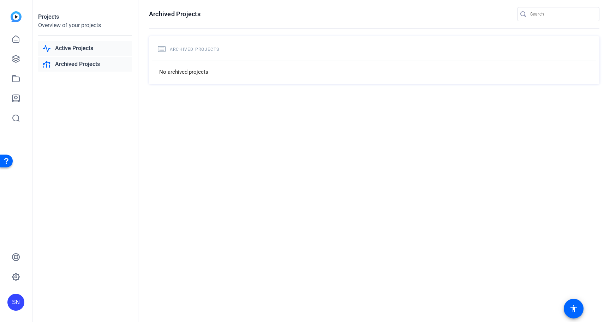
click at [79, 49] on link "Active Projects" at bounding box center [85, 48] width 94 height 14
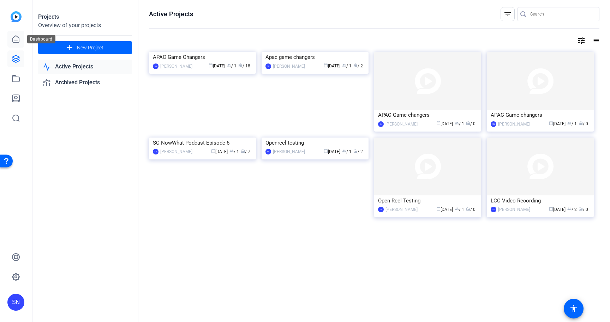
click at [16, 44] on link at bounding box center [15, 39] width 17 height 17
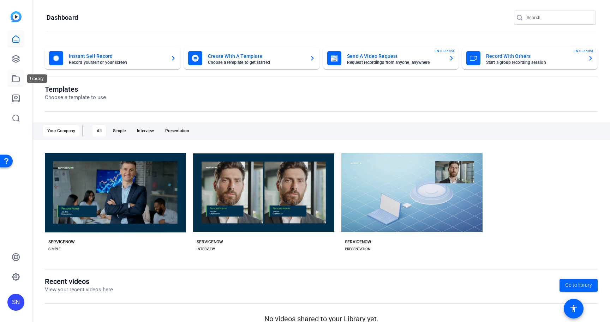
click at [21, 82] on link at bounding box center [15, 78] width 17 height 17
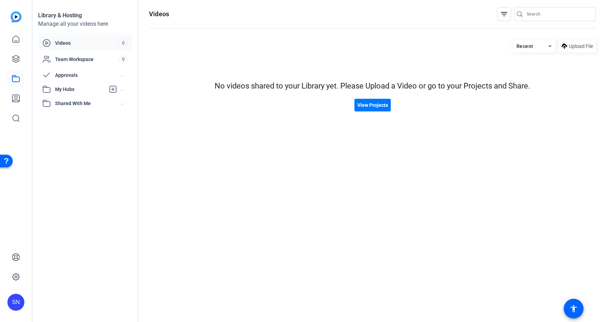
click at [61, 41] on span "Videos" at bounding box center [87, 43] width 64 height 7
click at [63, 101] on span "Shared With Me" at bounding box center [88, 103] width 66 height 7
click at [319, 216] on hosting-listing "Recent Upload File No videos shared to your Library yet. Please Upload a Video …" at bounding box center [372, 173] width 447 height 275
click at [20, 35] on link at bounding box center [15, 39] width 17 height 17
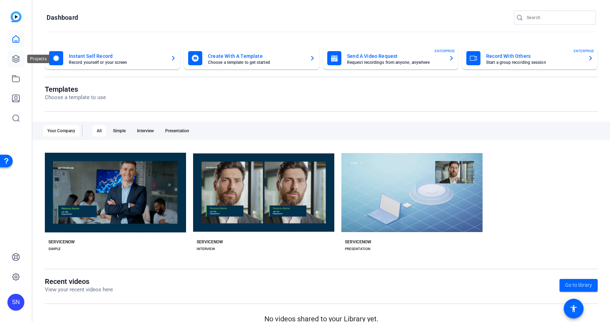
click at [16, 62] on icon at bounding box center [16, 59] width 8 height 8
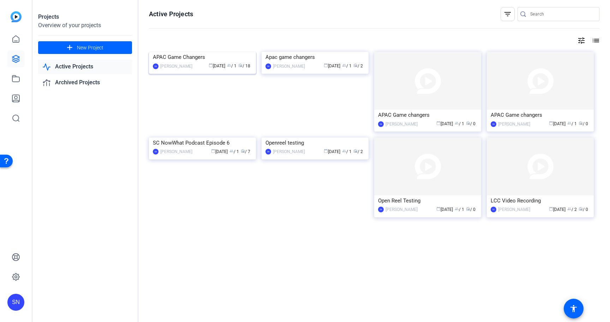
click at [172, 63] on div "APAC Game Changers" at bounding box center [202, 57] width 99 height 11
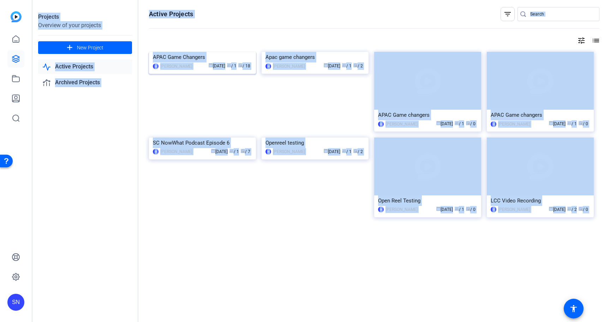
click at [172, 119] on div "Projects Overview of your projects add New Project Active Projects Archived Pro…" at bounding box center [321, 161] width 578 height 322
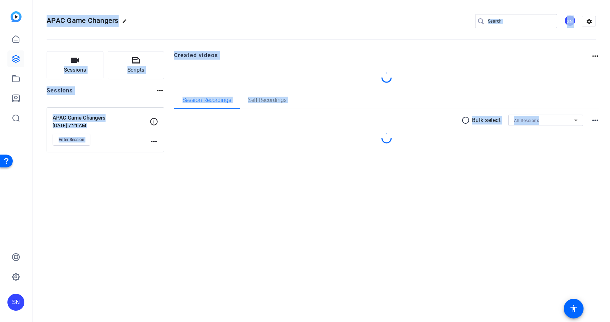
click at [282, 55] on h2 "Created videos" at bounding box center [382, 58] width 417 height 14
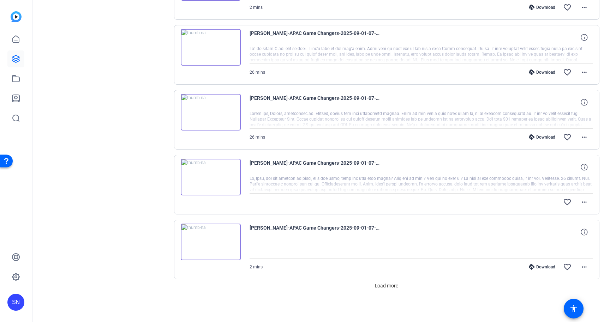
scroll to position [522, 0]
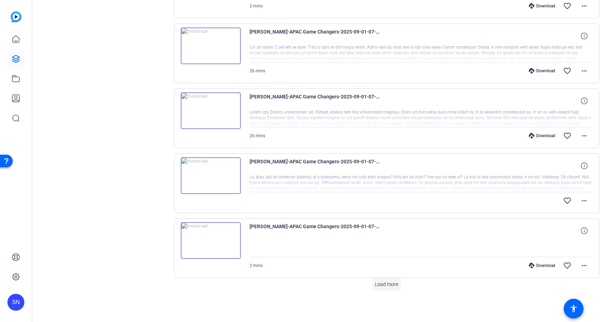
click at [391, 284] on span "Load more" at bounding box center [386, 284] width 23 height 7
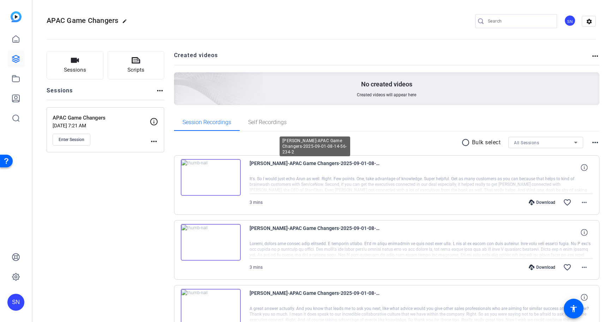
scroll to position [1, 0]
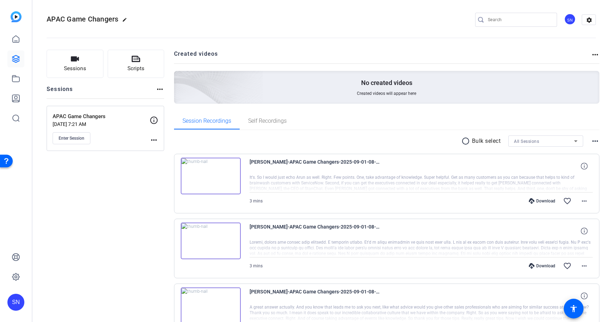
click at [537, 201] on div "Download" at bounding box center [542, 201] width 34 height 6
click at [543, 268] on div "Download" at bounding box center [542, 266] width 34 height 6
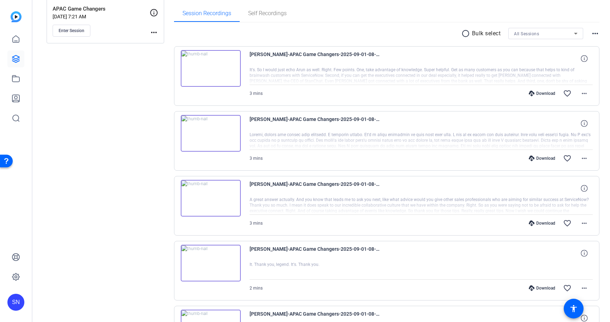
scroll to position [109, 0]
click at [534, 221] on div "Download" at bounding box center [542, 223] width 34 height 6
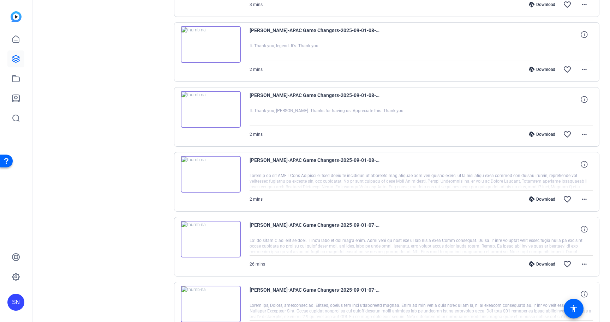
scroll to position [327, 0]
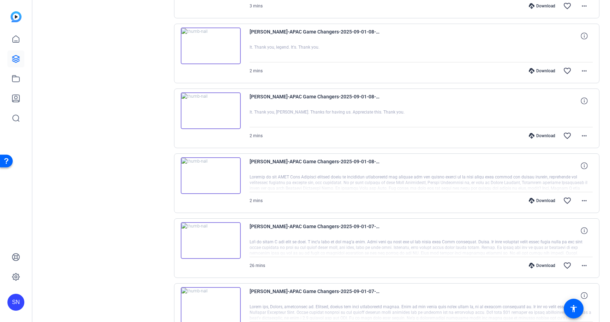
click at [539, 69] on div "Download" at bounding box center [542, 71] width 34 height 6
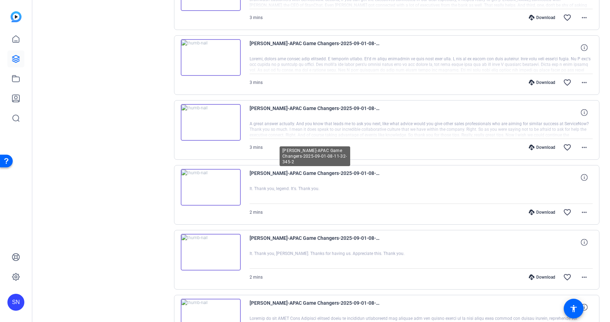
scroll to position [45, 0]
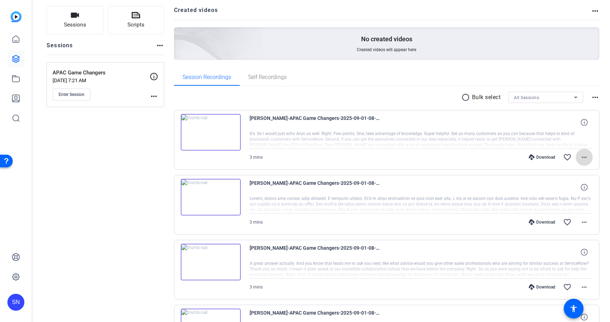
click at [580, 158] on mat-icon "more_horiz" at bounding box center [584, 157] width 8 height 8
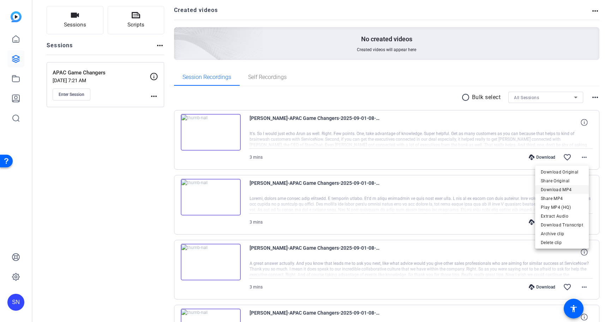
click at [557, 190] on span "Download MP4" at bounding box center [562, 189] width 42 height 8
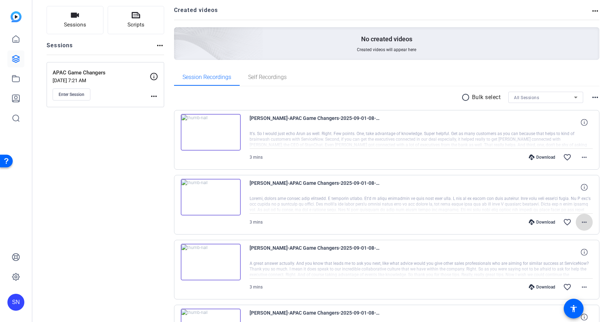
click at [580, 224] on mat-icon "more_horiz" at bounding box center [584, 222] width 8 height 8
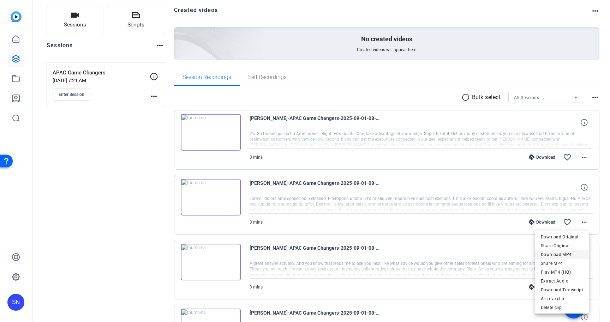
click at [560, 252] on span "Download MP4" at bounding box center [562, 254] width 42 height 8
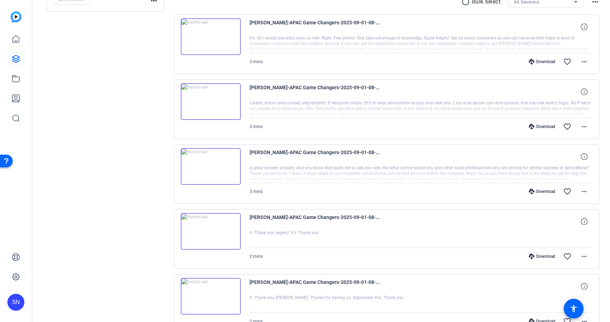
scroll to position [157, 0]
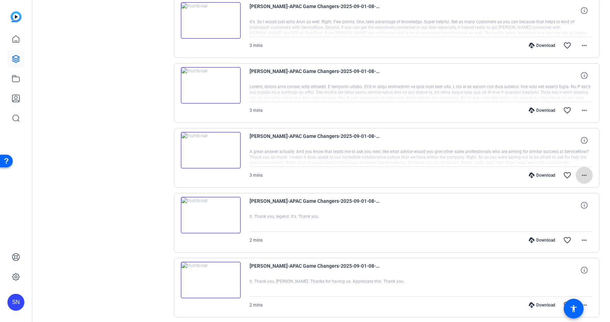
click at [580, 177] on mat-icon "more_horiz" at bounding box center [584, 175] width 8 height 8
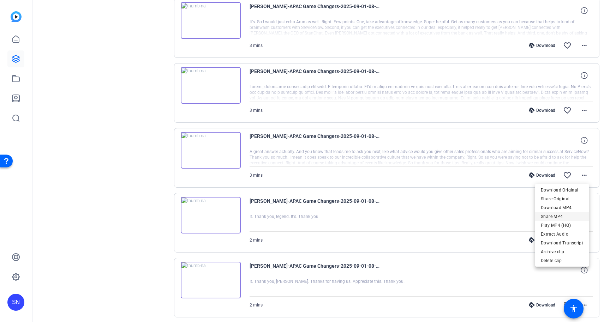
click at [560, 214] on span "Share MP4" at bounding box center [562, 216] width 42 height 8
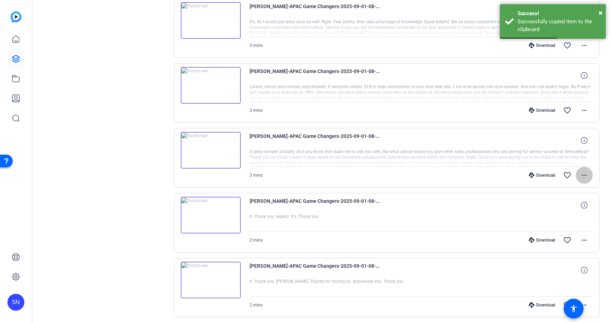
click at [581, 174] on mat-icon "more_horiz" at bounding box center [584, 175] width 8 height 8
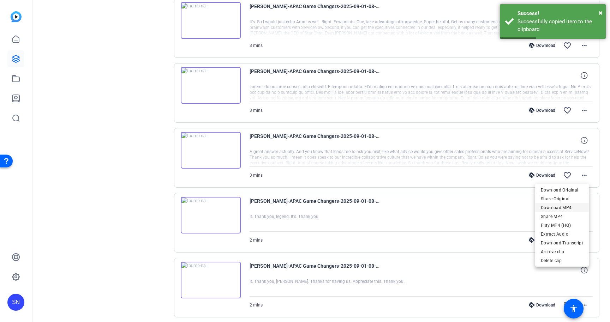
click at [562, 204] on span "Download MP4" at bounding box center [562, 207] width 42 height 8
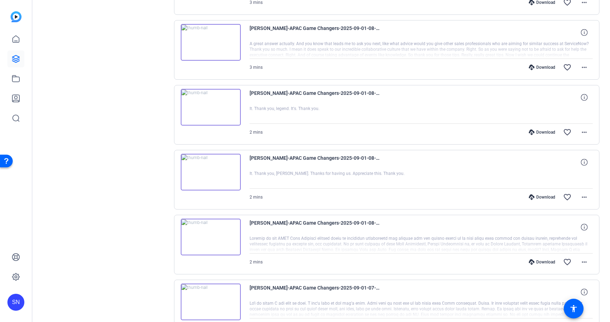
scroll to position [284, 0]
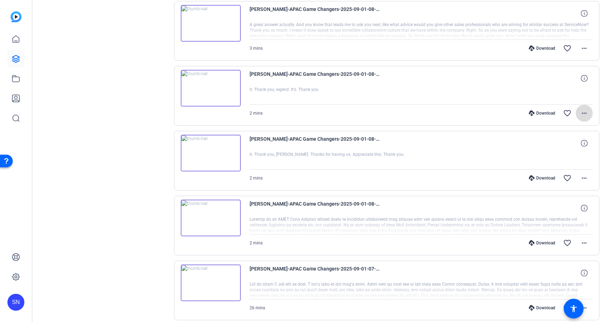
click at [584, 116] on mat-icon "more_horiz" at bounding box center [584, 113] width 8 height 8
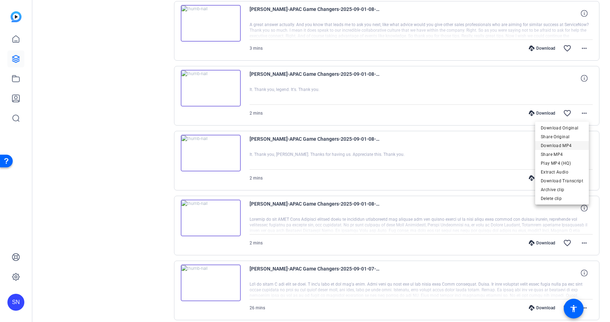
click at [571, 144] on span "Download MP4" at bounding box center [562, 146] width 42 height 8
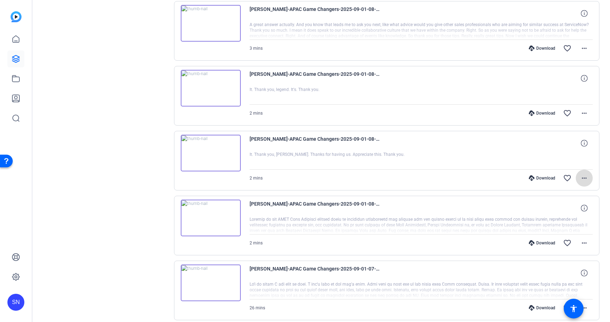
click at [580, 175] on mat-icon "more_horiz" at bounding box center [584, 178] width 8 height 8
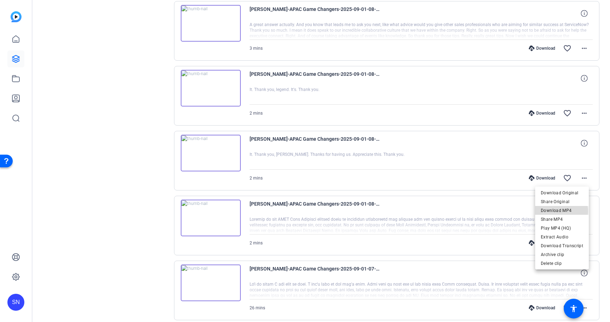
click at [557, 212] on span "Download MP4" at bounding box center [562, 211] width 42 height 8
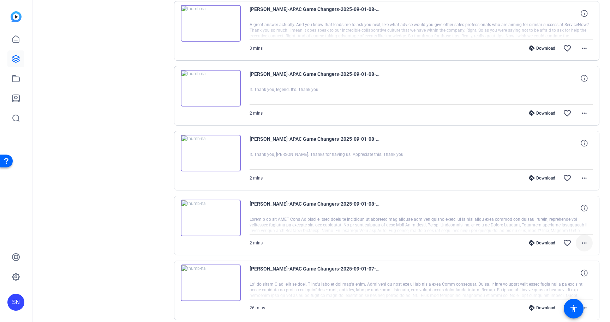
click at [581, 244] on mat-icon "more_horiz" at bounding box center [584, 243] width 8 height 8
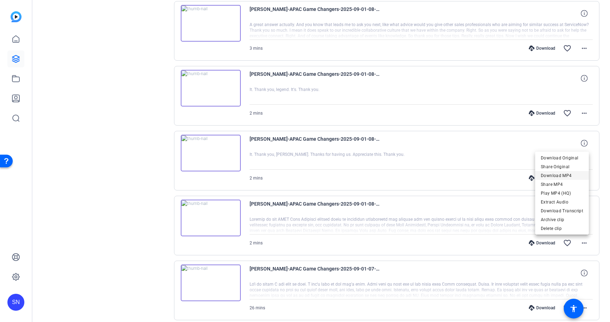
click at [557, 176] on span "Download MP4" at bounding box center [562, 176] width 42 height 8
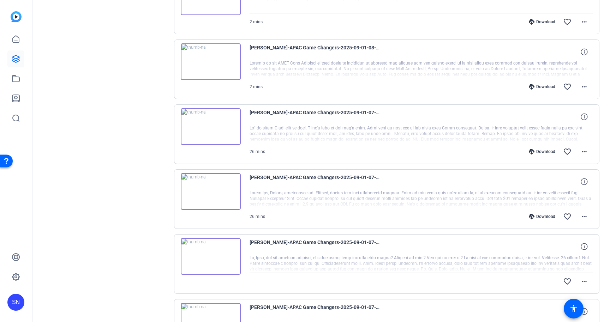
scroll to position [442, 0]
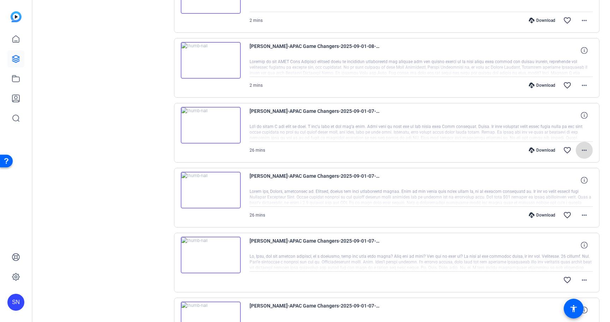
click at [582, 153] on mat-icon "more_horiz" at bounding box center [584, 150] width 8 height 8
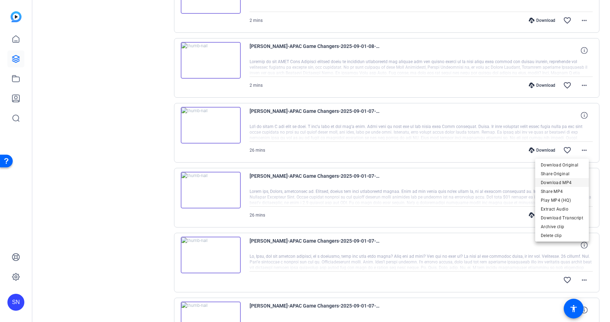
click at [558, 184] on span "Download MP4" at bounding box center [562, 182] width 42 height 8
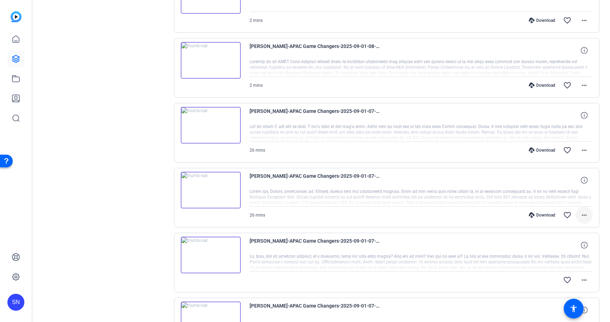
click at [581, 215] on mat-icon "more_horiz" at bounding box center [584, 215] width 8 height 8
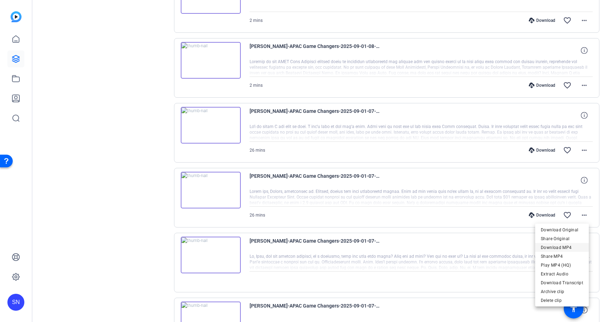
click at [555, 248] on span "Download MP4" at bounding box center [562, 247] width 42 height 8
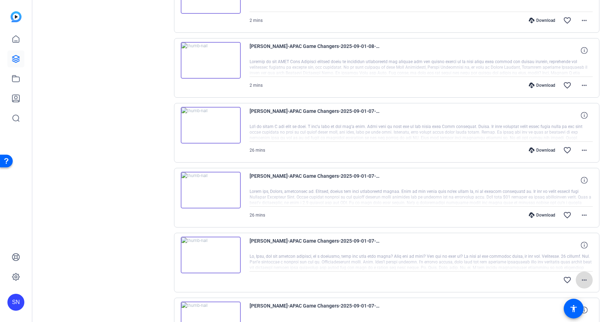
click at [583, 278] on mat-icon "more_horiz" at bounding box center [584, 280] width 8 height 8
click at [485, 247] on div at bounding box center [305, 161] width 610 height 322
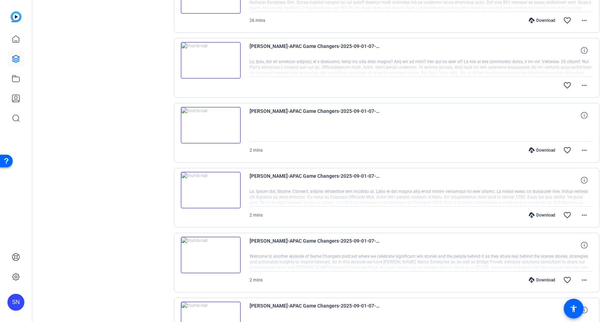
scroll to position [641, 0]
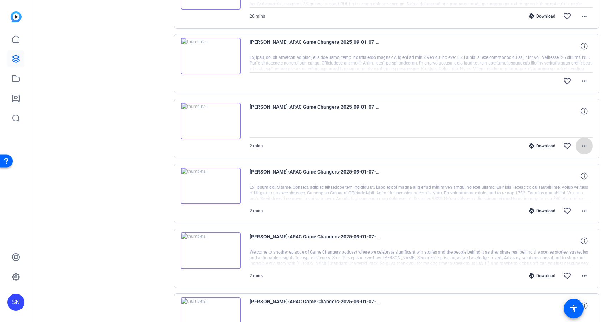
click at [580, 148] on mat-icon "more_horiz" at bounding box center [584, 146] width 8 height 8
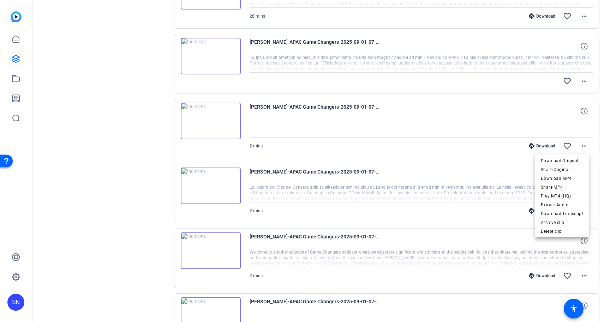
click at [145, 157] on div at bounding box center [305, 161] width 610 height 322
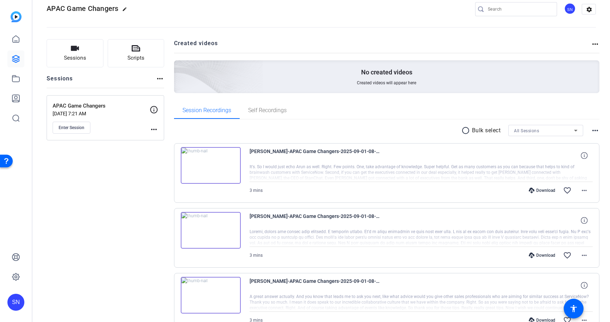
scroll to position [0, 0]
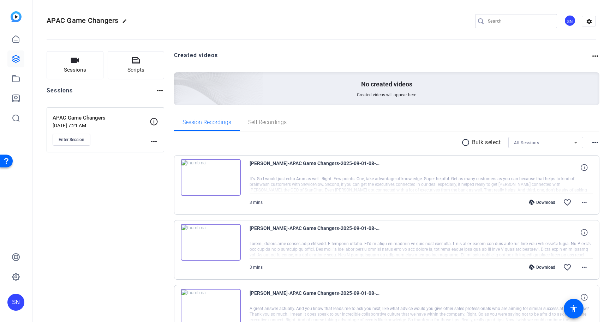
click at [387, 33] on openreel-divider-bar at bounding box center [321, 37] width 549 height 22
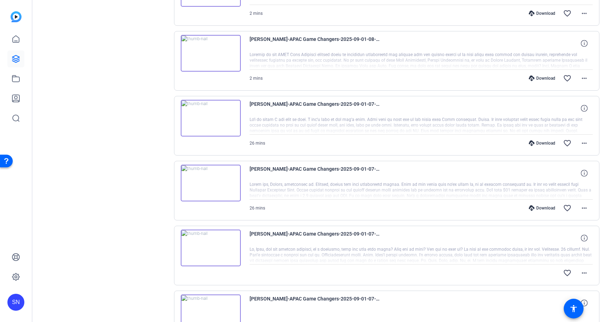
scroll to position [465, 0]
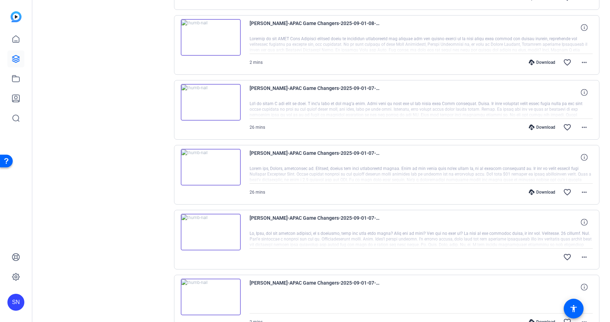
click at [503, 254] on div "favorite_border more_horiz" at bounding box center [472, 257] width 240 height 17
click at [583, 256] on mat-icon "more_horiz" at bounding box center [584, 257] width 8 height 8
click at [520, 248] on div at bounding box center [305, 161] width 610 height 322
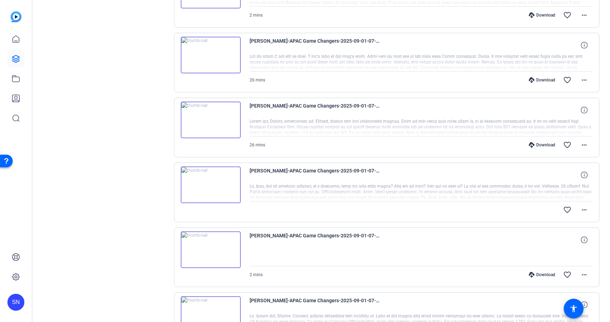
scroll to position [513, 0]
click at [352, 172] on span "[PERSON_NAME]-APAC Game Changers-2025-09-01-07-43-29-656-0" at bounding box center [315, 174] width 131 height 17
click at [584, 205] on mat-icon "more_horiz" at bounding box center [584, 209] width 8 height 8
click at [360, 224] on div at bounding box center [305, 161] width 610 height 322
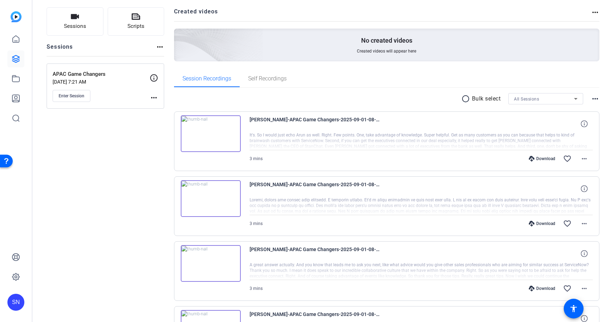
scroll to position [0, 0]
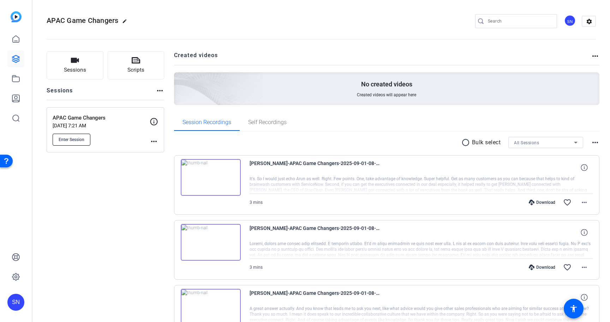
click at [83, 142] on span "Enter Session" at bounding box center [72, 140] width 26 height 6
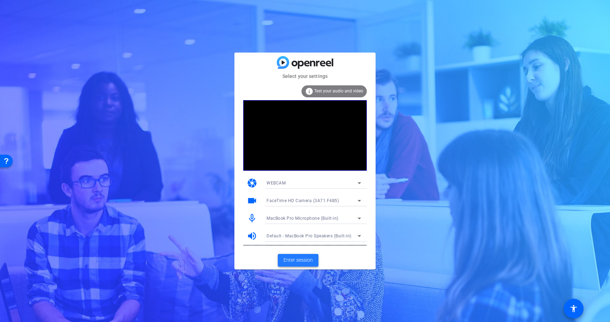
click at [301, 262] on span "Enter session" at bounding box center [298, 260] width 29 height 7
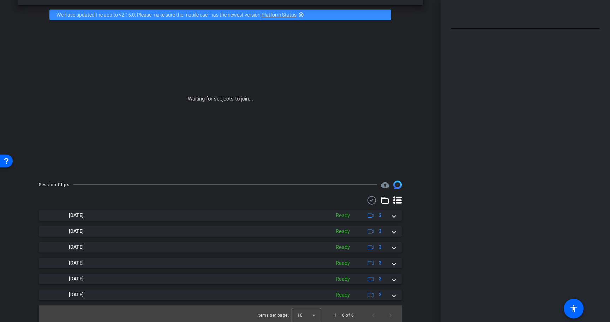
scroll to position [28, 0]
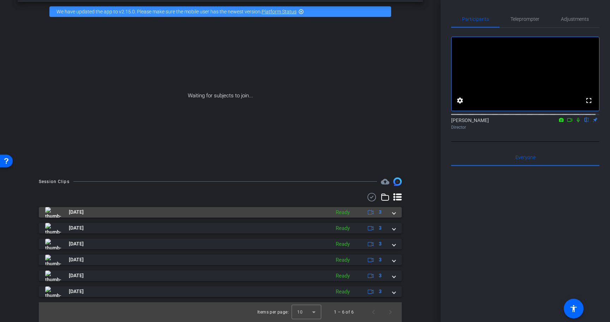
click at [393, 213] on span at bounding box center [394, 212] width 3 height 7
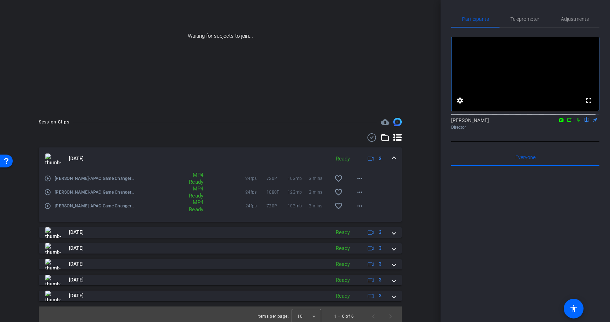
scroll to position [92, 0]
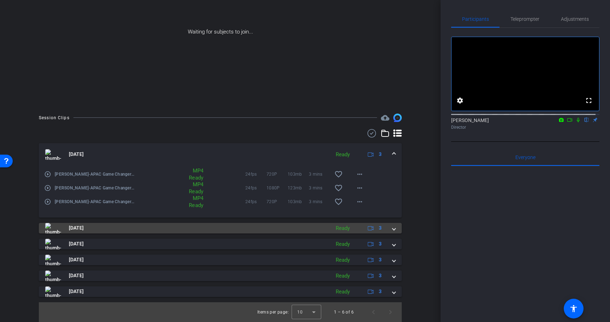
click at [393, 226] on span at bounding box center [394, 228] width 3 height 7
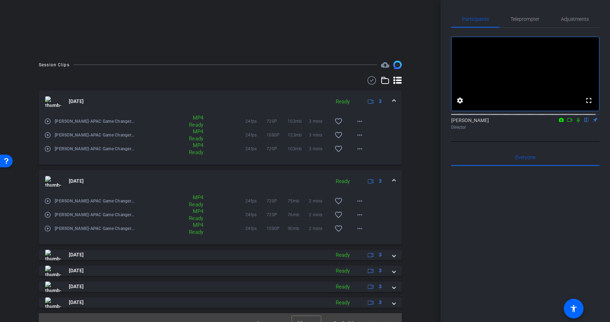
scroll to position [156, 0]
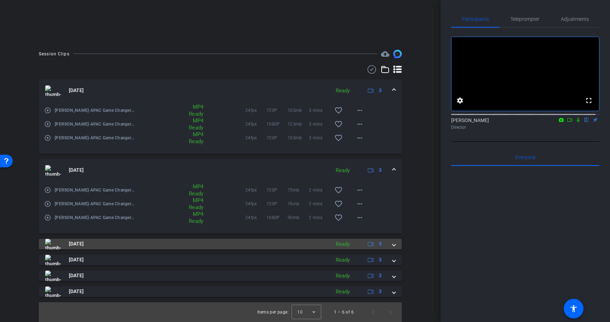
click at [393, 245] on span at bounding box center [394, 243] width 3 height 7
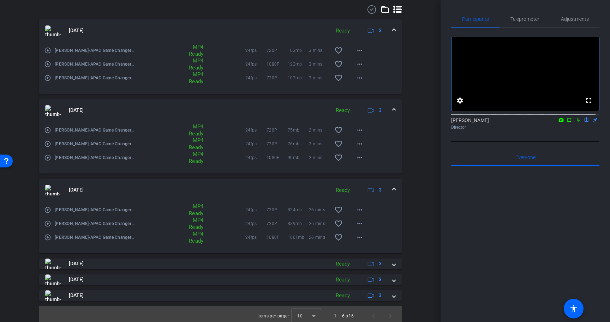
scroll to position [220, 0]
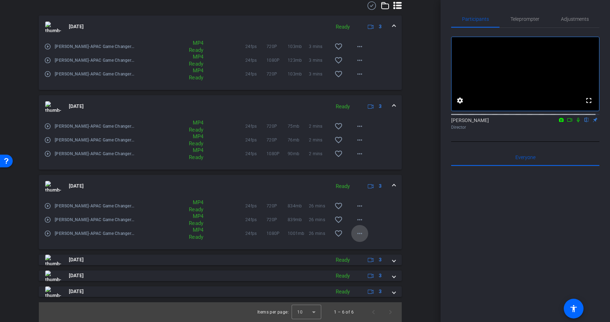
click at [362, 233] on span at bounding box center [359, 233] width 17 height 17
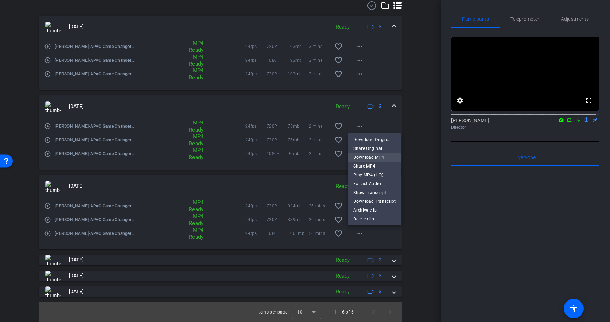
click at [370, 156] on span "Download MP4" at bounding box center [374, 157] width 42 height 8
